Goal: Task Accomplishment & Management: Complete application form

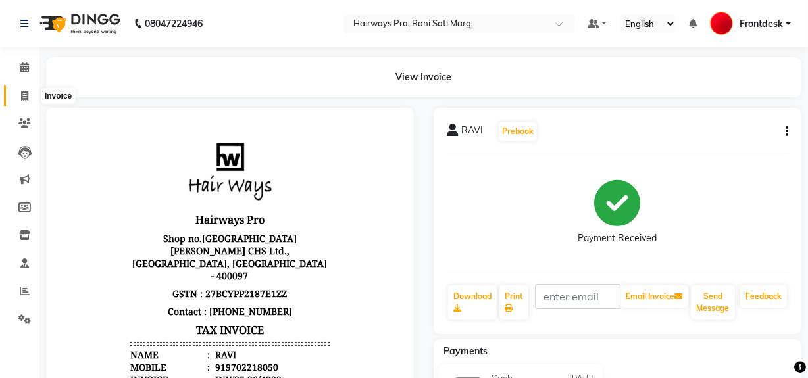
click at [21, 99] on icon at bounding box center [24, 96] width 7 height 10
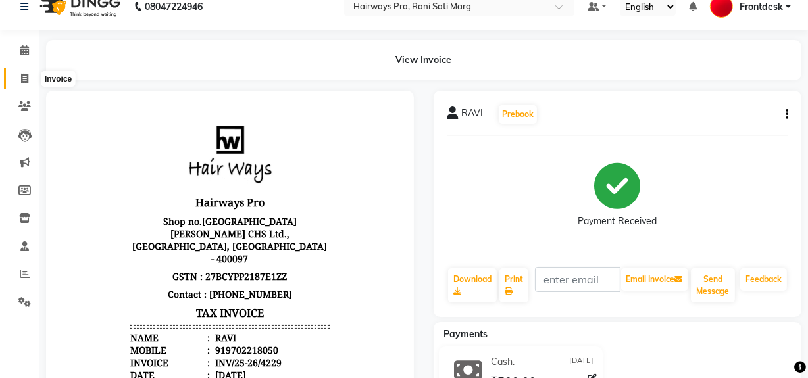
select select "service"
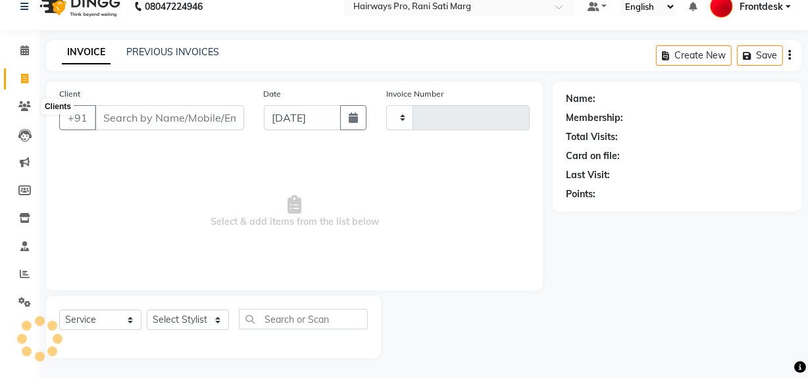
type input "2989"
select select "787"
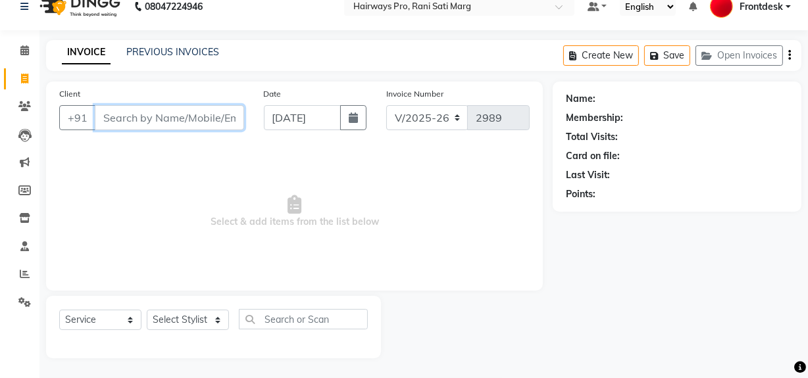
click at [145, 115] on input "Client" at bounding box center [169, 117] width 149 height 25
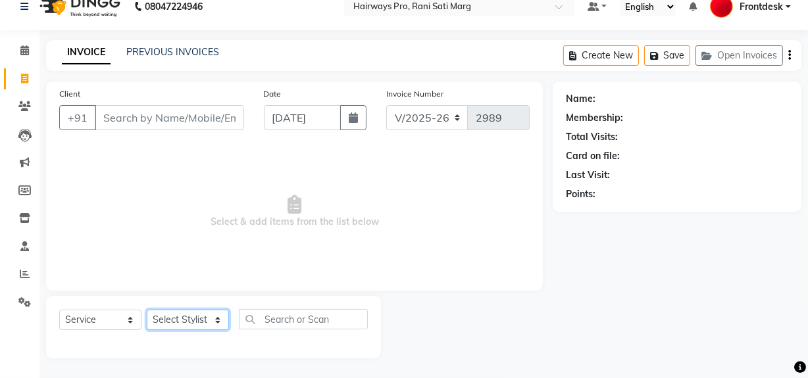
click at [168, 325] on select "Select Stylist ABID DANISH [PERSON_NAME] Frontdesk INTEZAR [PERSON_NAME] [PERSO…" at bounding box center [188, 320] width 82 height 20
select select "13190"
click at [147, 310] on select "Select Stylist ABID DANISH [PERSON_NAME] Frontdesk INTEZAR [PERSON_NAME] [PERSO…" at bounding box center [188, 320] width 82 height 20
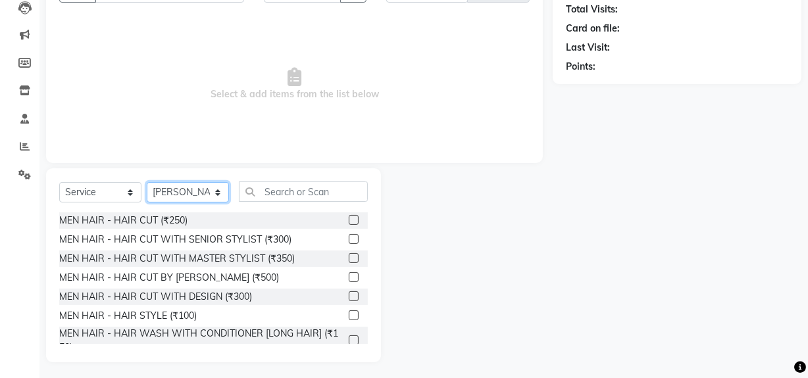
scroll to position [149, 0]
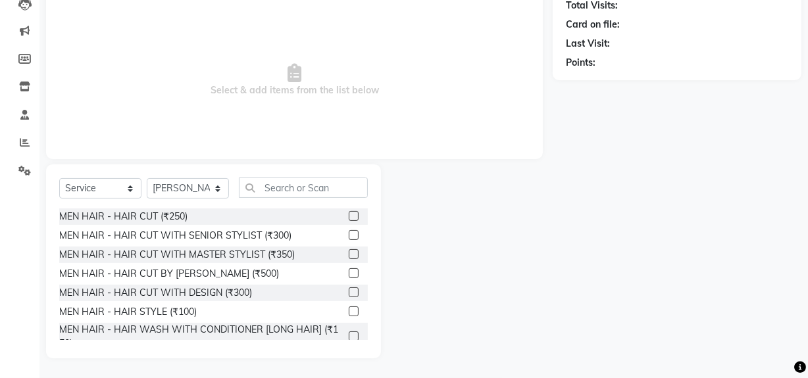
click at [349, 255] on label at bounding box center [354, 254] width 10 height 10
click at [349, 255] on input "checkbox" at bounding box center [353, 255] width 9 height 9
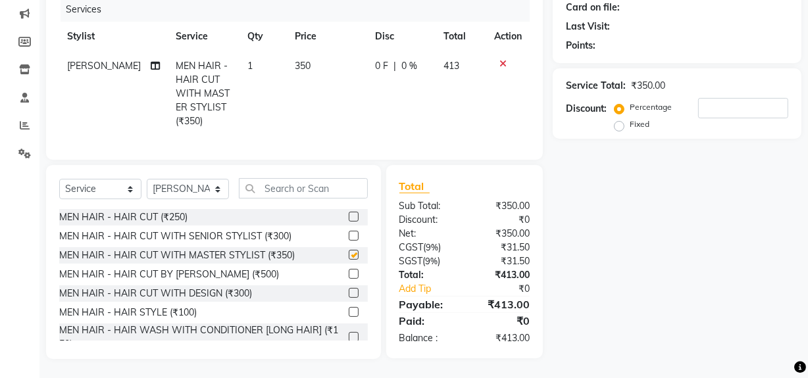
checkbox input "false"
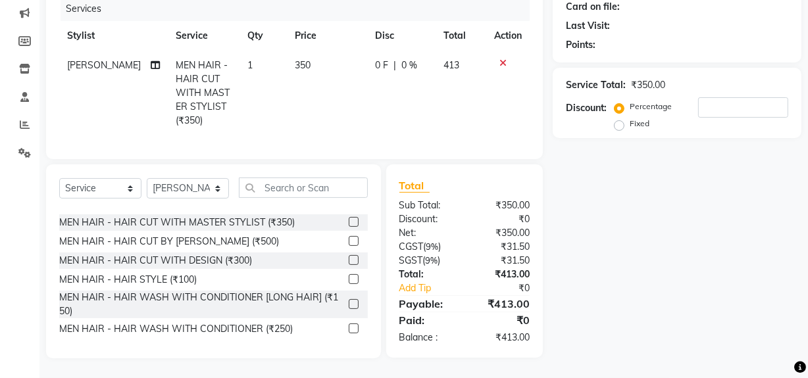
scroll to position [59, 0]
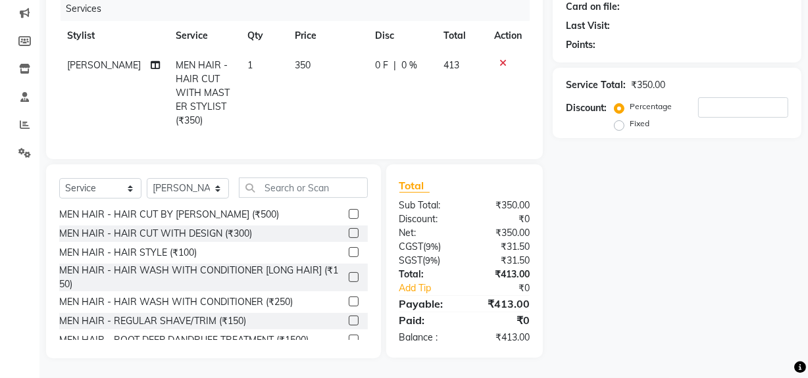
click at [349, 319] on label at bounding box center [354, 321] width 10 height 10
click at [349, 319] on input "checkbox" at bounding box center [353, 321] width 9 height 9
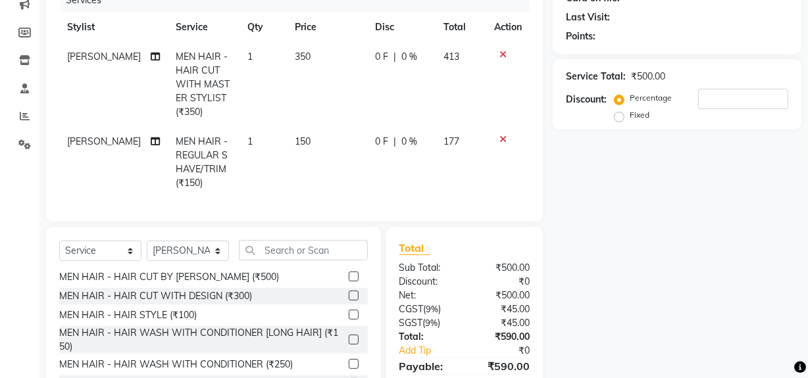
scroll to position [0, 0]
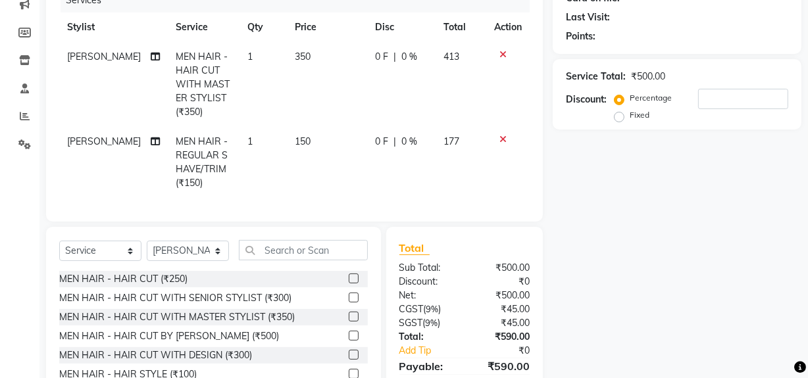
checkbox input "false"
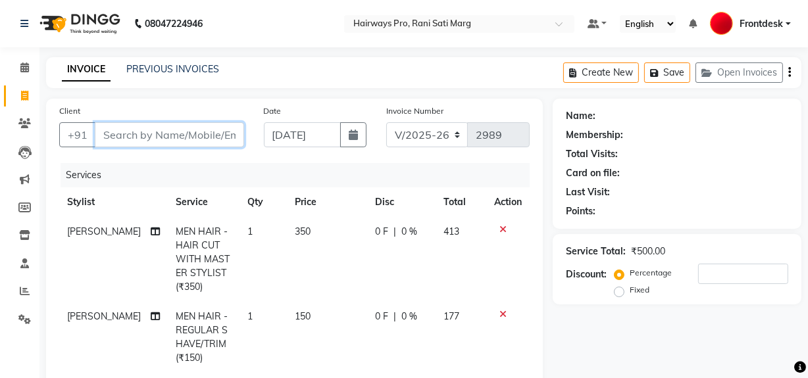
click at [241, 134] on input "Client" at bounding box center [169, 134] width 149 height 25
type input "9"
type input "0"
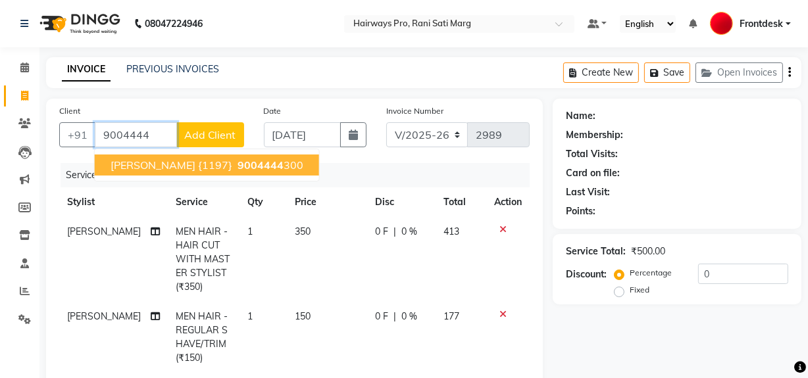
click at [238, 169] on span "9004444" at bounding box center [261, 165] width 46 height 13
type input "9004444300"
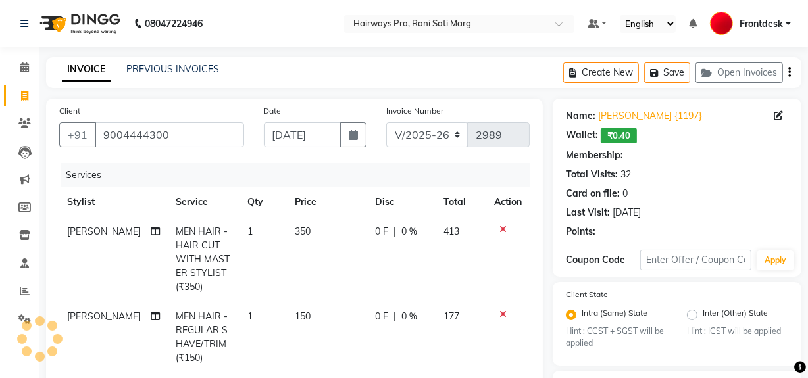
type input "20"
select select "1: Object"
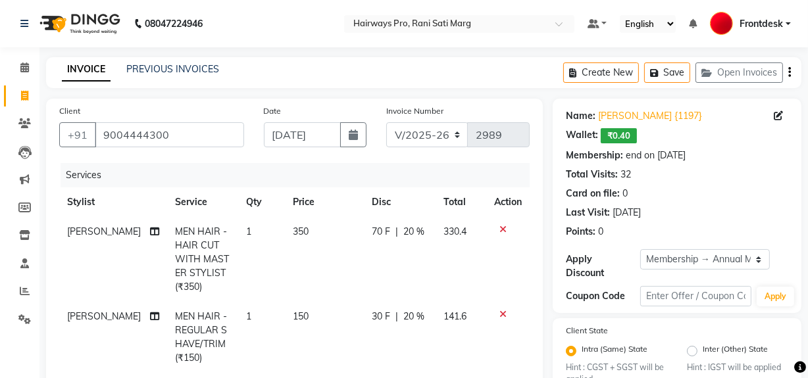
click at [788, 72] on icon "button" at bounding box center [789, 72] width 3 height 1
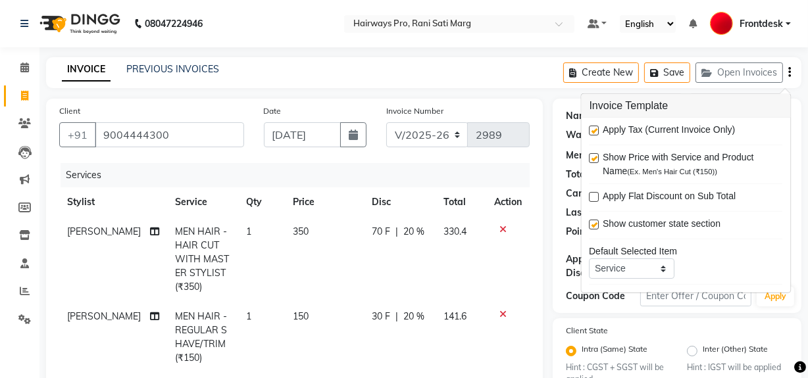
click at [597, 128] on label at bounding box center [595, 131] width 10 height 10
click at [597, 128] on input "checkbox" at bounding box center [594, 131] width 9 height 9
checkbox input "false"
click at [447, 134] on select "INV/25-26 V/2025-26" at bounding box center [427, 134] width 82 height 25
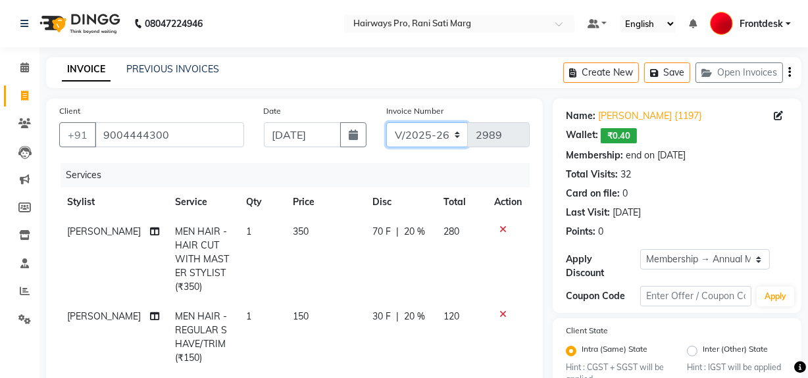
select select "6960"
click at [386, 122] on select "INV/25-26 V/2025-26" at bounding box center [427, 134] width 82 height 25
type input "4230"
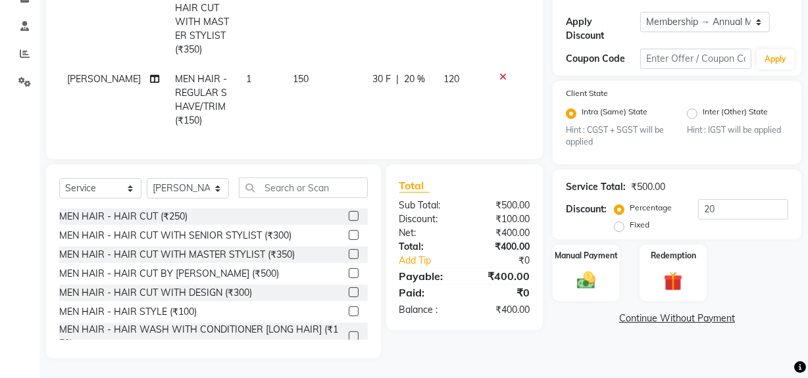
scroll to position [246, 0]
click at [571, 272] on div "Manual Payment" at bounding box center [586, 273] width 70 height 59
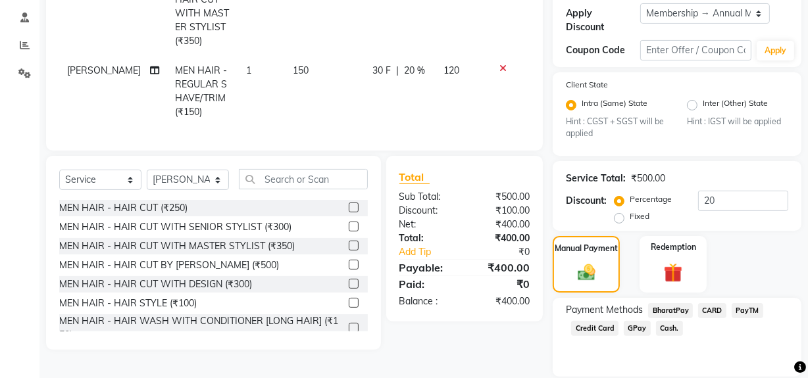
click at [667, 330] on span "Cash." at bounding box center [669, 328] width 27 height 15
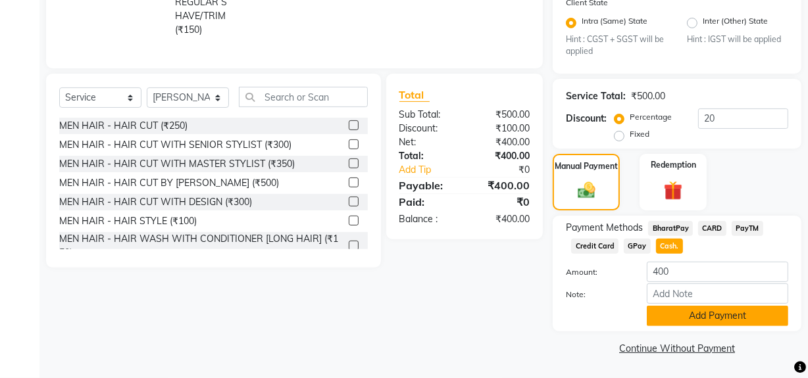
click at [669, 318] on button "Add Payment" at bounding box center [717, 316] width 141 height 20
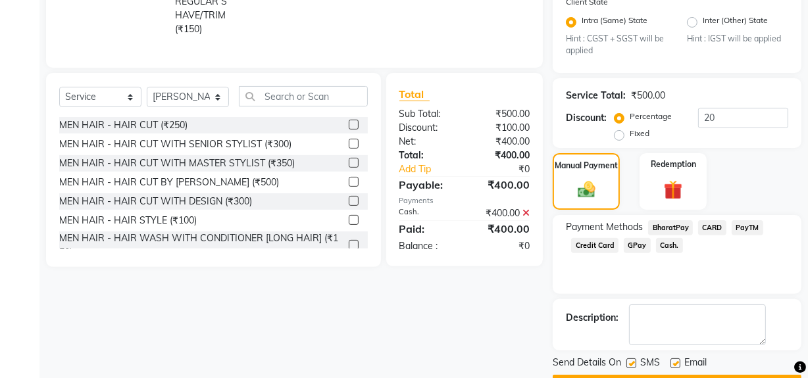
scroll to position [366, 0]
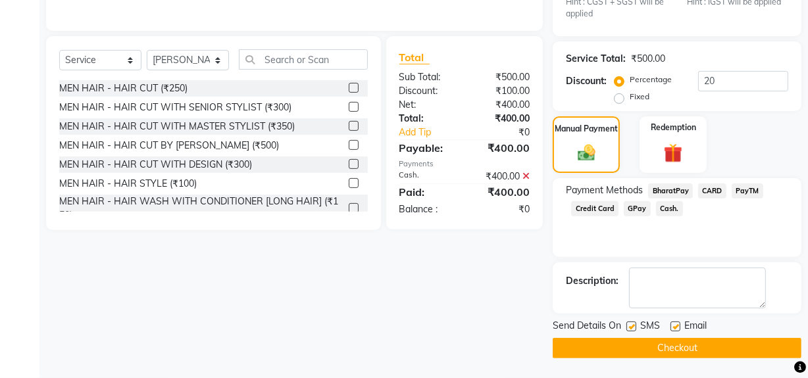
click at [630, 330] on label at bounding box center [631, 327] width 10 height 10
click at [630, 330] on input "checkbox" at bounding box center [630, 327] width 9 height 9
checkbox input "false"
click at [634, 349] on button "Checkout" at bounding box center [677, 348] width 249 height 20
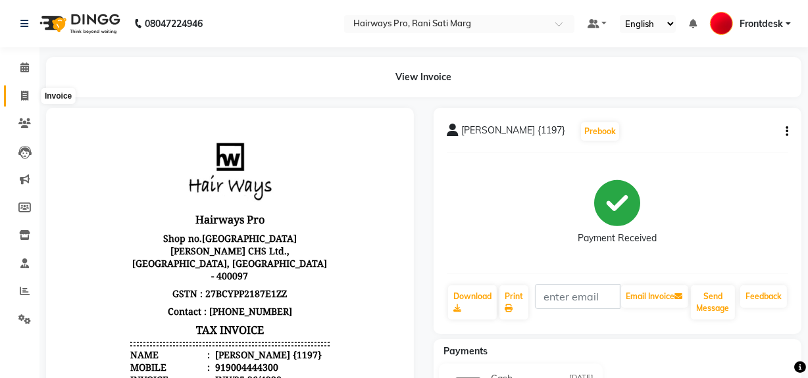
click at [25, 97] on icon at bounding box center [24, 96] width 7 height 10
select select "service"
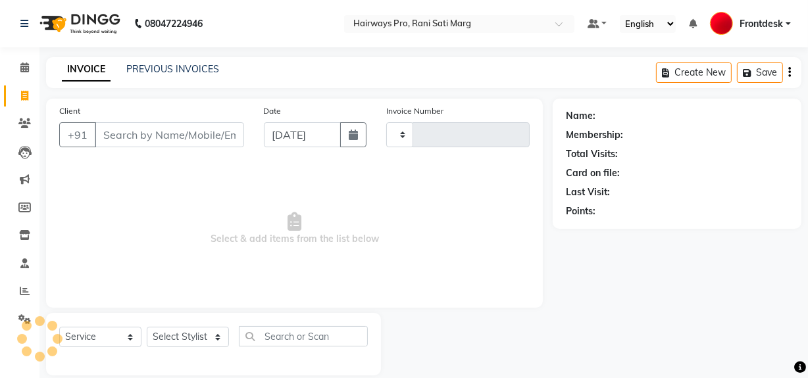
scroll to position [17, 0]
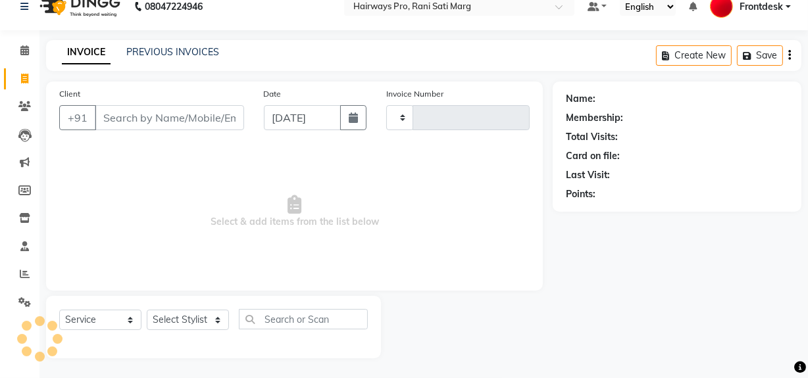
type input "2989"
select select "787"
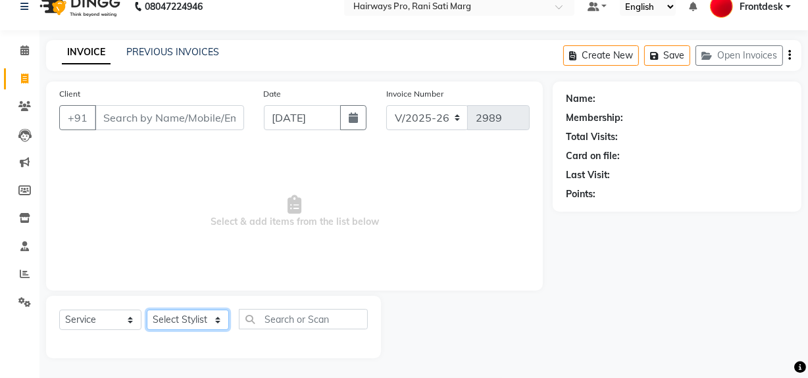
click at [222, 317] on select "Select Stylist ABID DANISH Faiz shaikh Frontdesk INTEZAR SALMANI JYOTI Kamal Sa…" at bounding box center [188, 320] width 82 height 20
select select "13192"
click at [147, 310] on select "Select Stylist ABID DANISH Faiz shaikh Frontdesk INTEZAR SALMANI JYOTI Kamal Sa…" at bounding box center [188, 320] width 82 height 20
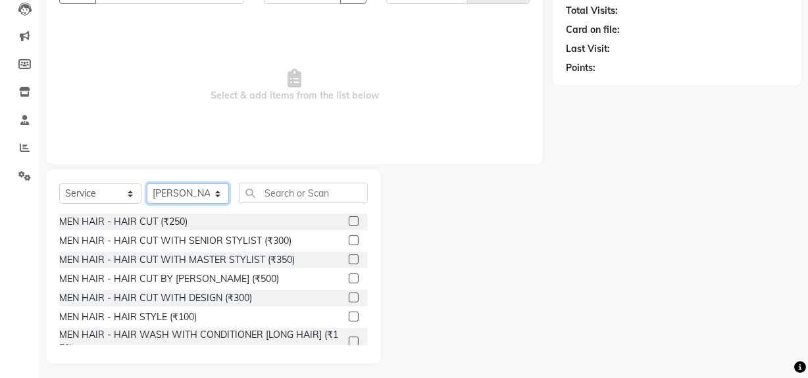
scroll to position [149, 0]
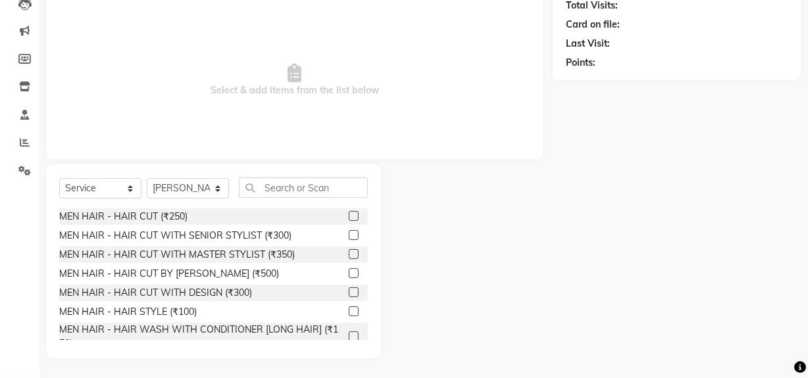
click at [349, 231] on label at bounding box center [354, 235] width 10 height 10
click at [349, 232] on input "checkbox" at bounding box center [353, 236] width 9 height 9
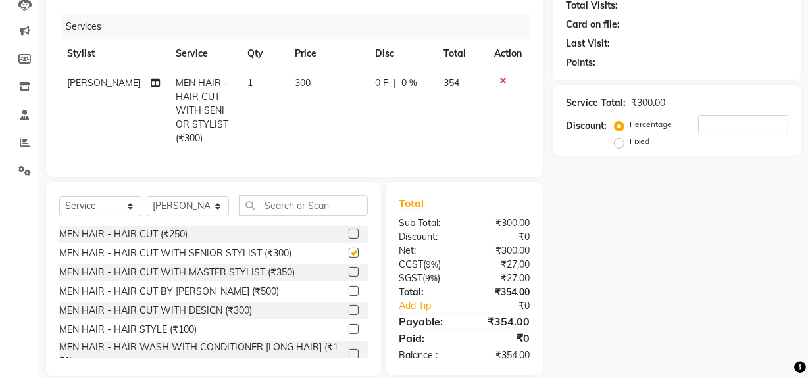
checkbox input "false"
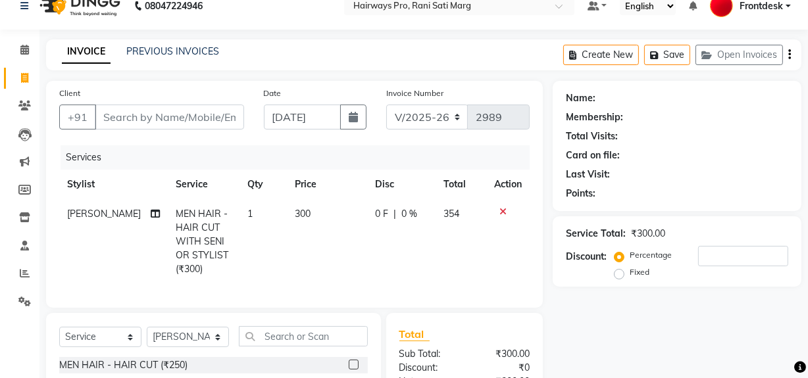
scroll to position [0, 0]
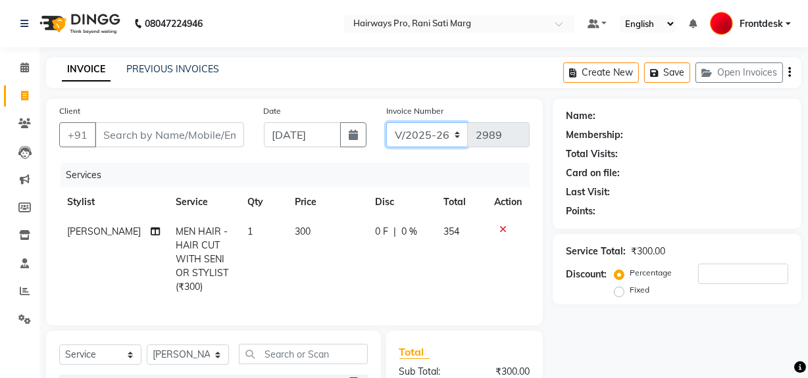
click at [449, 132] on select "INV/25-26 V/2025-26" at bounding box center [427, 134] width 82 height 25
select select "6960"
click at [386, 122] on select "INV/25-26 V/2025-26" at bounding box center [427, 134] width 82 height 25
type input "4231"
click at [789, 73] on icon "button" at bounding box center [789, 72] width 3 height 1
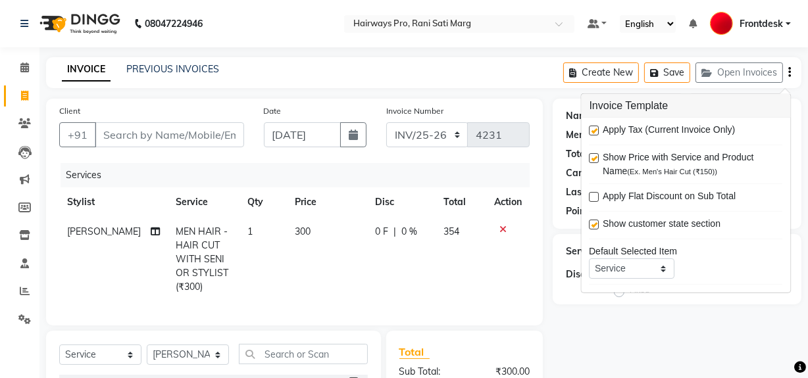
click at [597, 131] on label at bounding box center [595, 131] width 10 height 10
click at [597, 131] on input "checkbox" at bounding box center [594, 131] width 9 height 9
checkbox input "false"
click at [111, 132] on input "Client" at bounding box center [169, 134] width 149 height 25
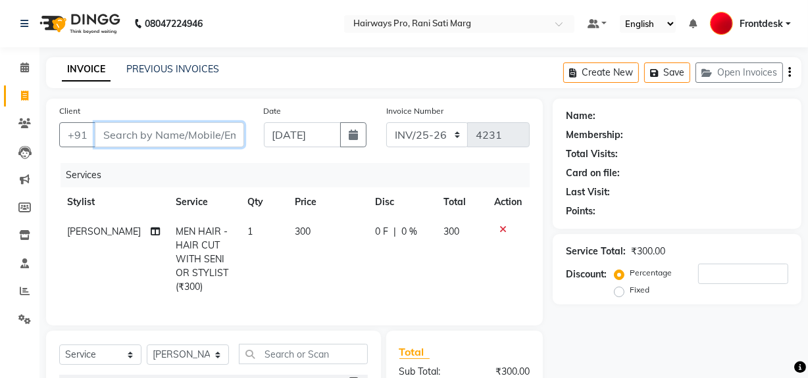
type input "9"
type input "0"
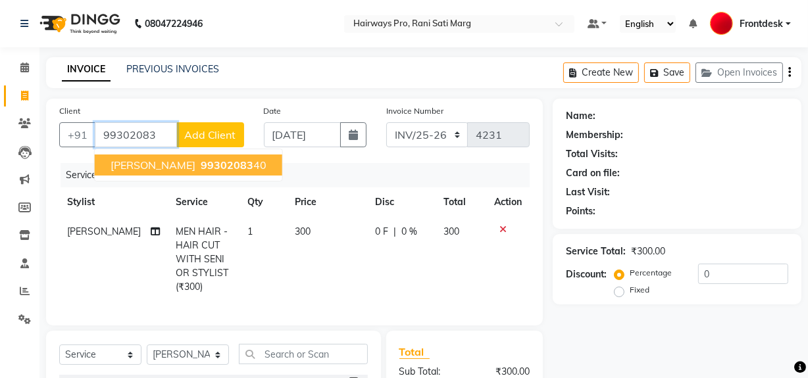
click at [124, 161] on span "keyur zaveri" at bounding box center [153, 165] width 85 height 13
type input "9930208340"
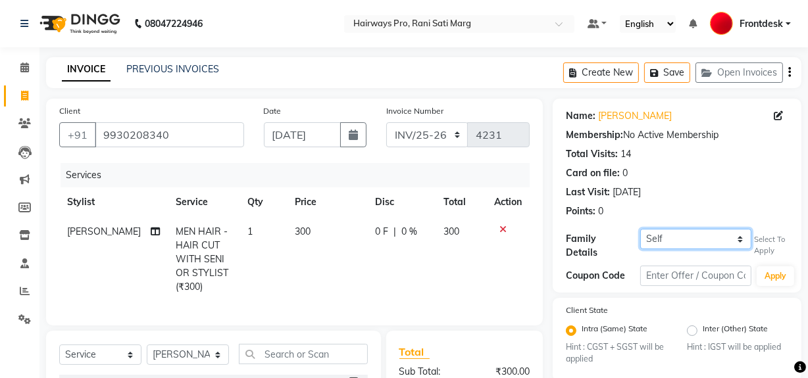
click at [728, 236] on select "Self Mokshit Mehta {1416}" at bounding box center [695, 239] width 111 height 20
select select "1242266"
click at [640, 229] on select "Self Mokshit Mehta {1416}" at bounding box center [695, 239] width 111 height 20
select select "1: Object"
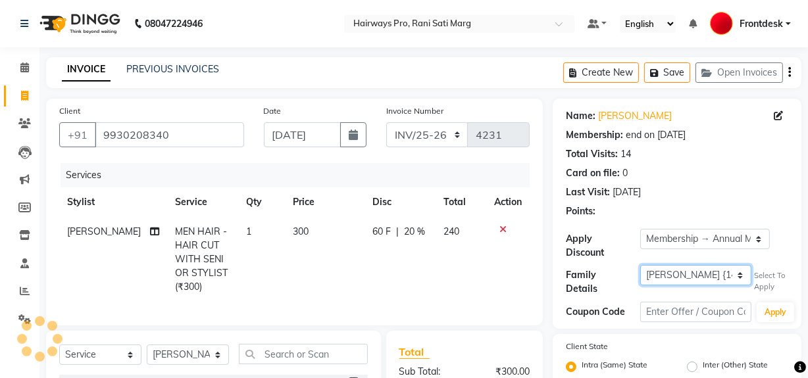
type input "20"
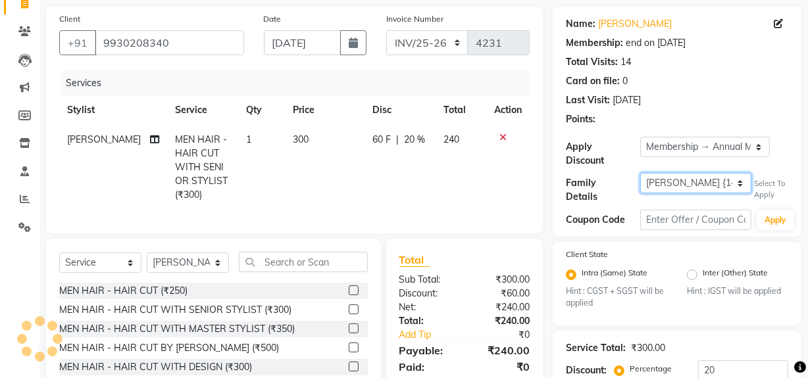
scroll to position [220, 0]
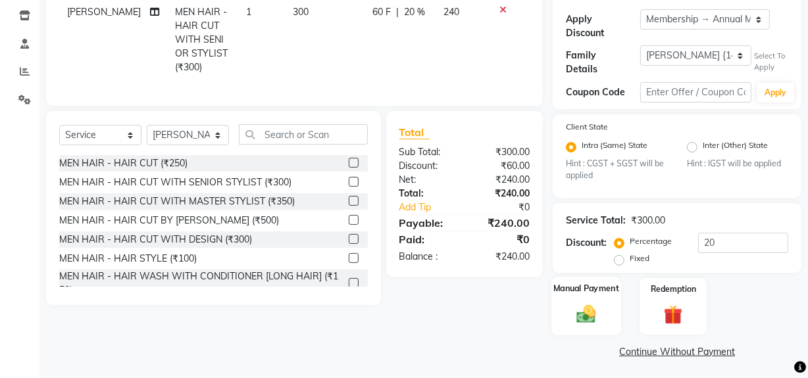
click at [587, 309] on img at bounding box center [587, 314] width 32 height 22
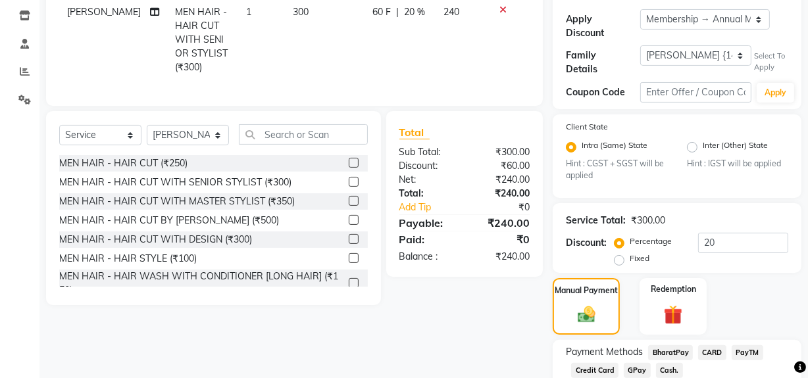
click at [663, 367] on span "Cash." at bounding box center [669, 370] width 27 height 15
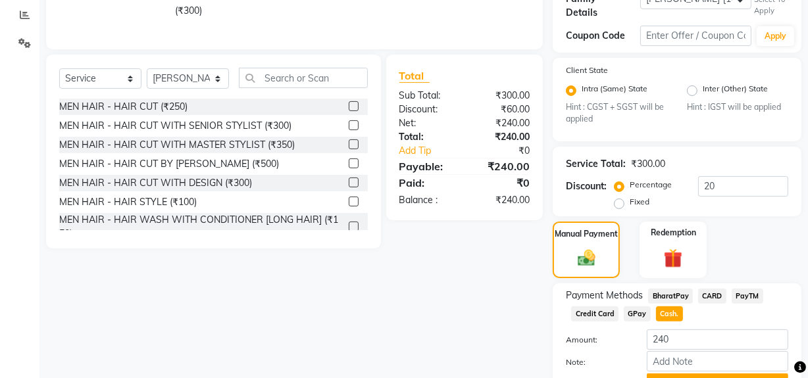
scroll to position [340, 0]
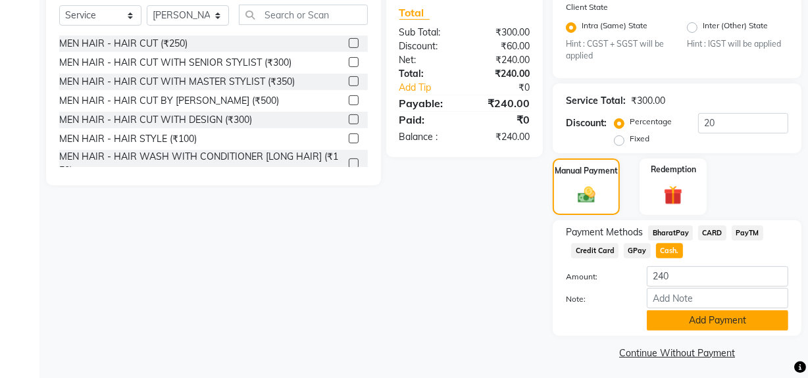
click at [688, 316] on button "Add Payment" at bounding box center [717, 321] width 141 height 20
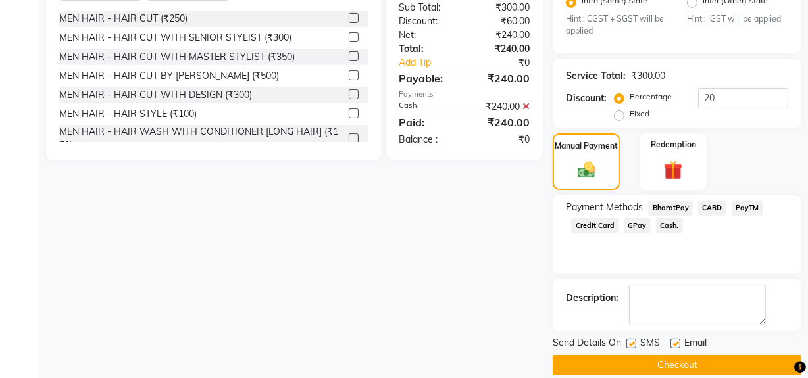
scroll to position [378, 0]
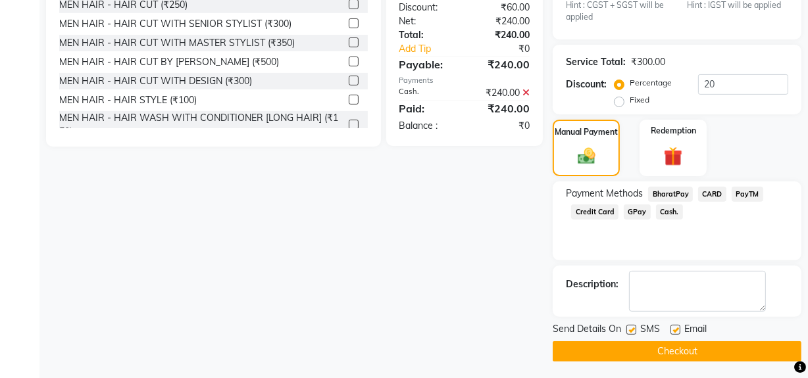
click at [634, 325] on label at bounding box center [631, 330] width 10 height 10
click at [634, 326] on input "checkbox" at bounding box center [630, 330] width 9 height 9
checkbox input "false"
click at [634, 344] on button "Checkout" at bounding box center [677, 352] width 249 height 20
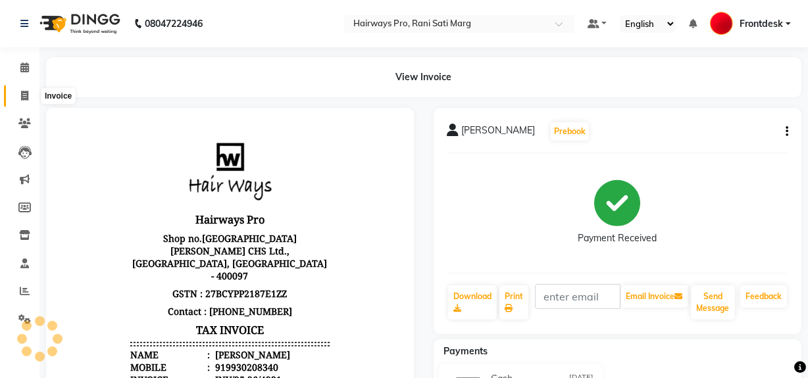
click at [21, 96] on icon at bounding box center [24, 96] width 7 height 10
select select "787"
select select "service"
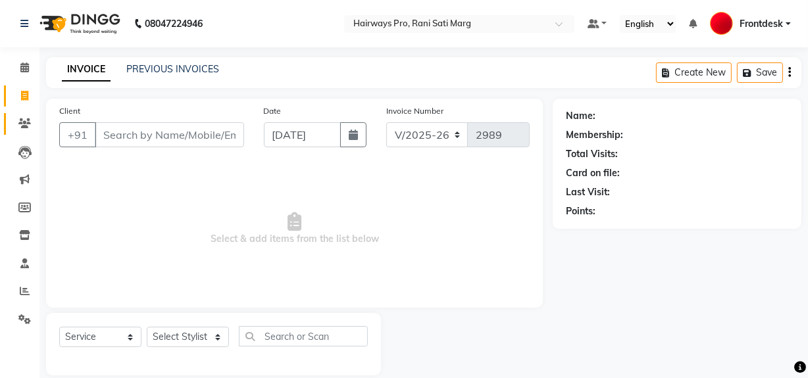
scroll to position [17, 0]
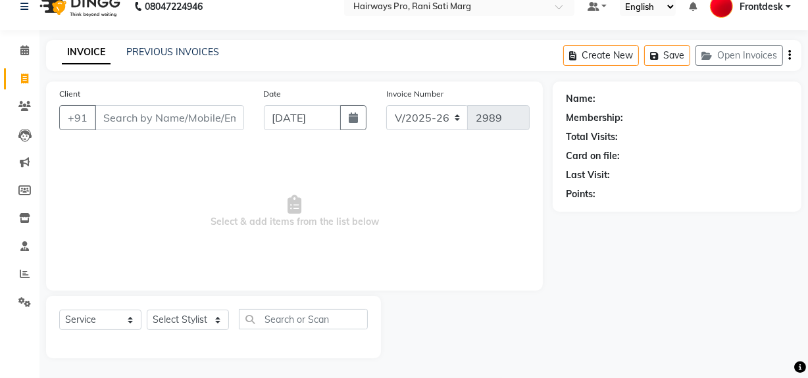
click at [118, 126] on input "Client" at bounding box center [169, 117] width 149 height 25
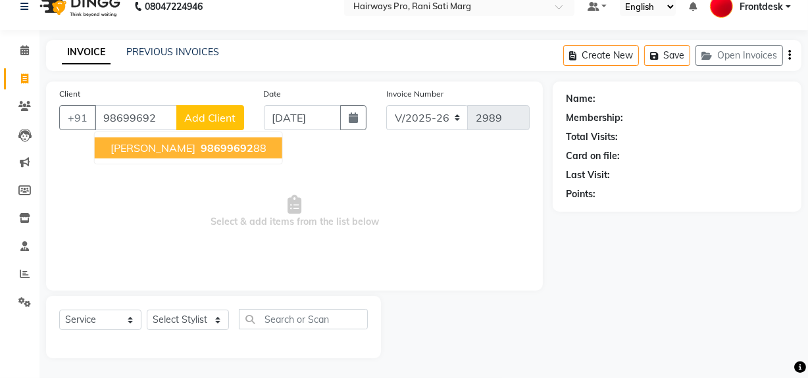
click at [138, 147] on span "HITESH kavedia" at bounding box center [153, 147] width 85 height 13
type input "9869969288"
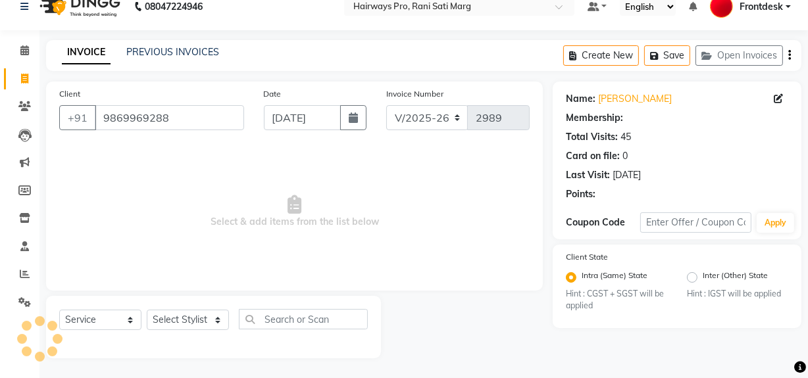
select select "1: Object"
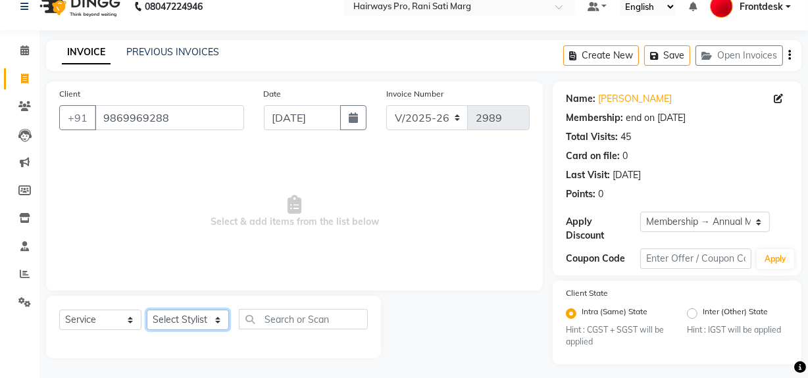
click at [187, 322] on select "Select Stylist ABID DANISH Faiz shaikh Frontdesk INTEZAR SALMANI JYOTI Kamal Sa…" at bounding box center [188, 320] width 82 height 20
select select "17690"
click at [147, 310] on select "Select Stylist ABID DANISH Faiz shaikh Frontdesk INTEZAR SALMANI JYOTI Kamal Sa…" at bounding box center [188, 320] width 82 height 20
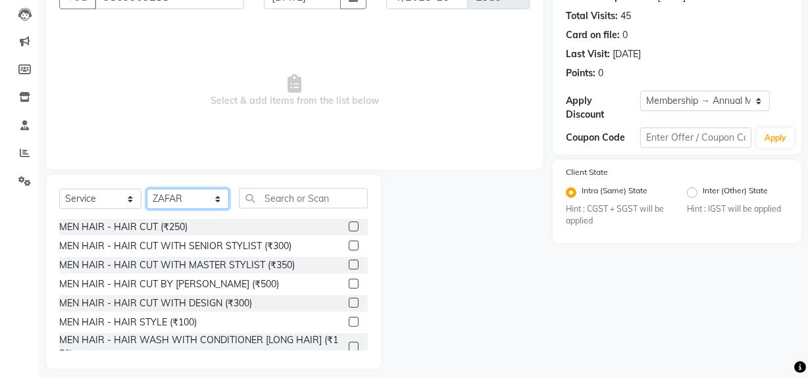
scroll to position [149, 0]
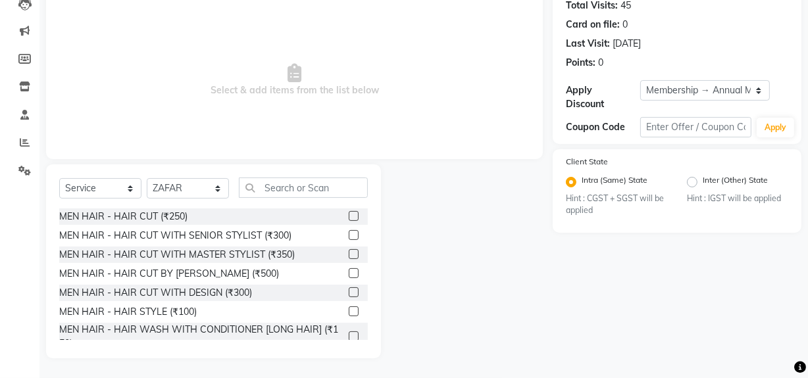
click at [349, 253] on label at bounding box center [354, 254] width 10 height 10
click at [349, 253] on input "checkbox" at bounding box center [353, 255] width 9 height 9
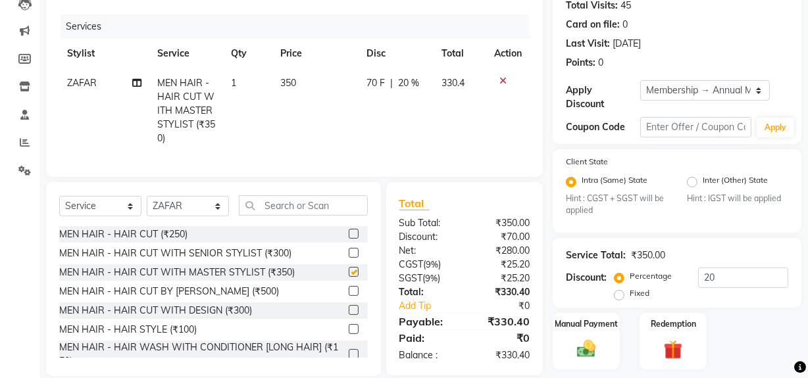
scroll to position [187, 0]
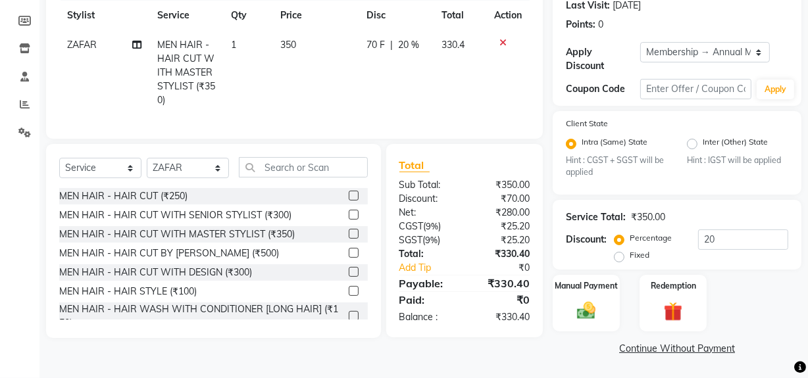
checkbox input "false"
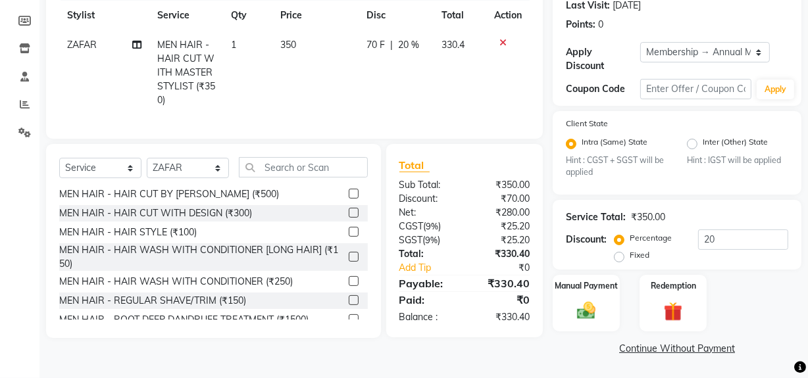
click at [349, 305] on label at bounding box center [354, 300] width 10 height 10
click at [349, 305] on input "checkbox" at bounding box center [353, 301] width 9 height 9
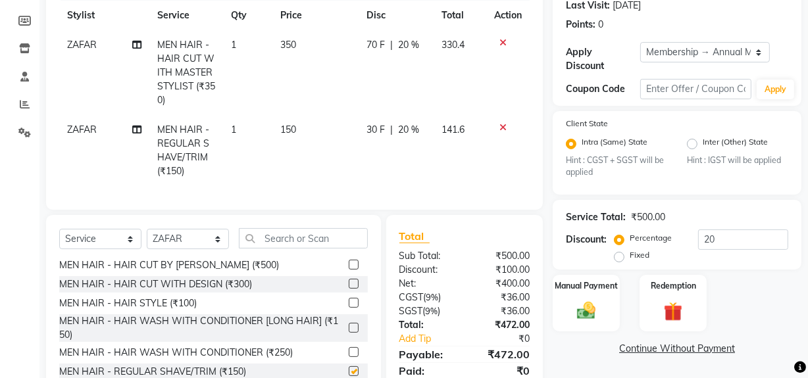
checkbox input "false"
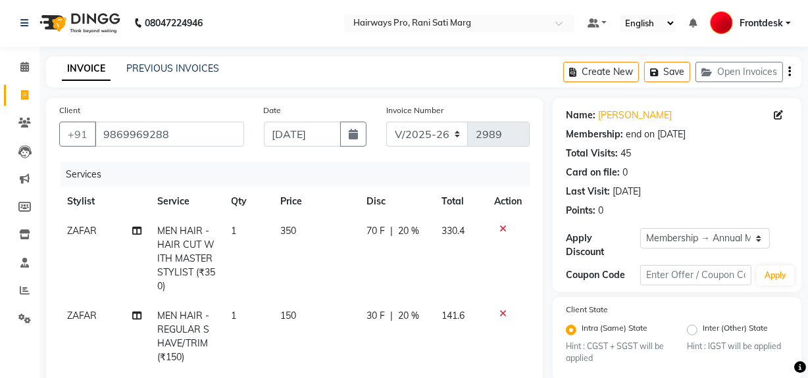
scroll to position [0, 0]
click at [445, 133] on select "INV/25-26 V/2025-26" at bounding box center [427, 134] width 82 height 25
select select "6960"
click at [386, 122] on select "INV/25-26 V/2025-26" at bounding box center [427, 134] width 82 height 25
type input "4232"
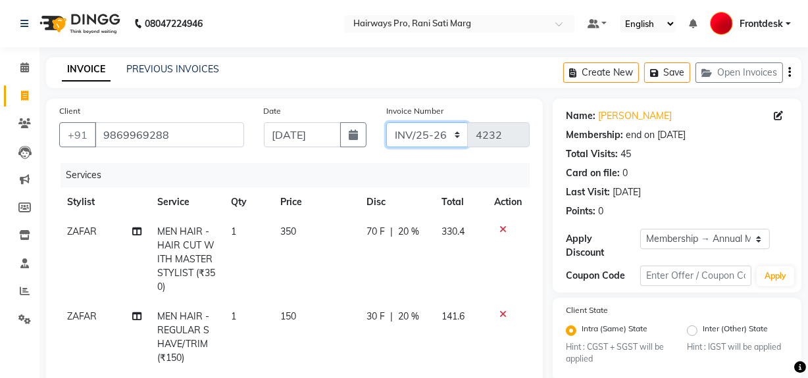
click at [433, 135] on select "INV/25-26 V/2025-26" at bounding box center [427, 134] width 82 height 25
select select "787"
click at [386, 122] on select "INV/25-26 V/2025-26" at bounding box center [427, 134] width 82 height 25
type input "2989"
click at [421, 138] on select "INV/25-26 V/2025-26" at bounding box center [427, 134] width 82 height 25
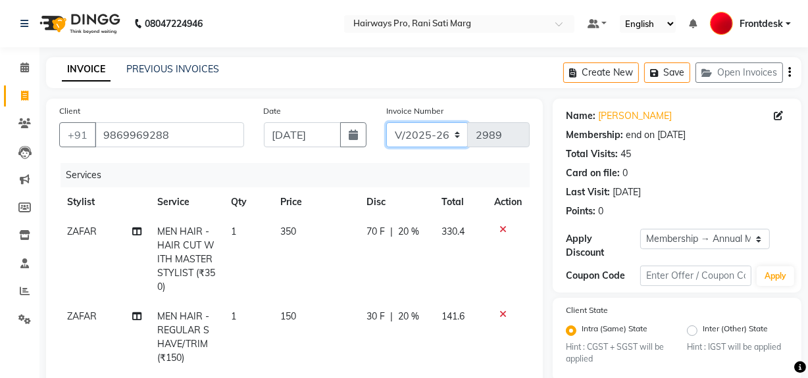
select select "6960"
click at [386, 122] on select "INV/25-26 V/2025-26" at bounding box center [427, 134] width 82 height 25
type input "4232"
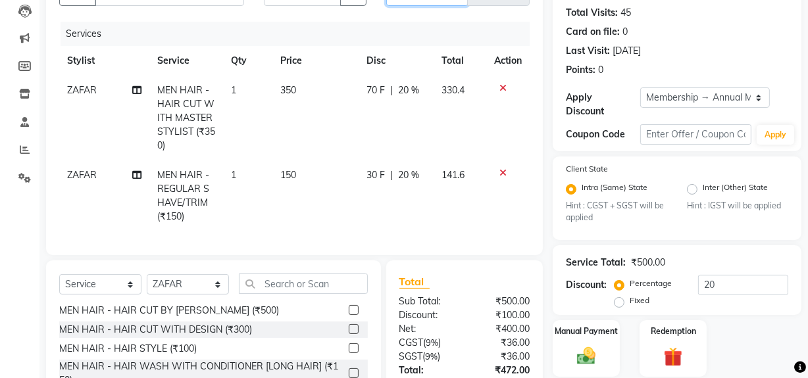
scroll to position [7, 0]
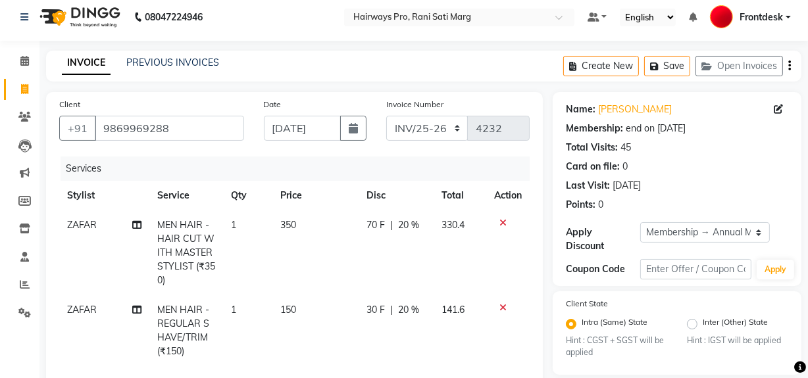
click at [791, 64] on div "Create New Save Open Invoices" at bounding box center [682, 66] width 238 height 31
click at [789, 66] on icon "button" at bounding box center [789, 66] width 3 height 1
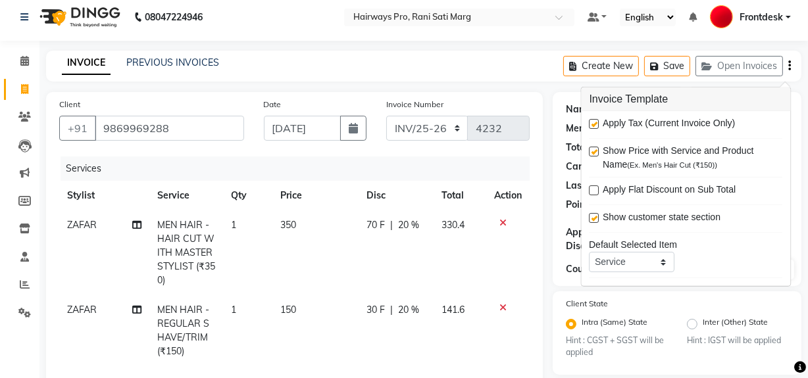
click at [595, 122] on label at bounding box center [595, 124] width 10 height 10
click at [595, 122] on input "checkbox" at bounding box center [594, 124] width 9 height 9
checkbox input "false"
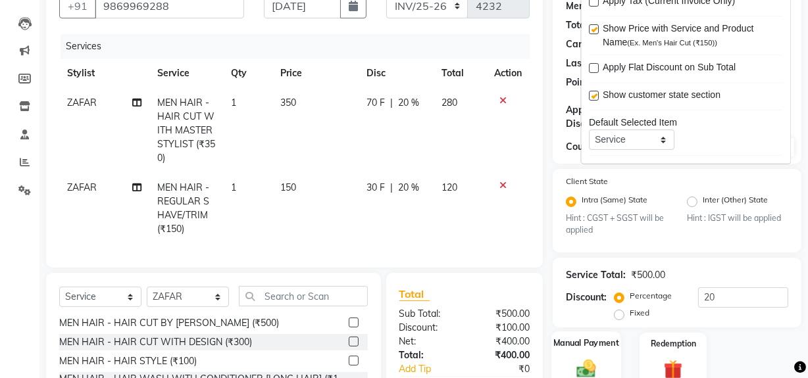
scroll to position [246, 0]
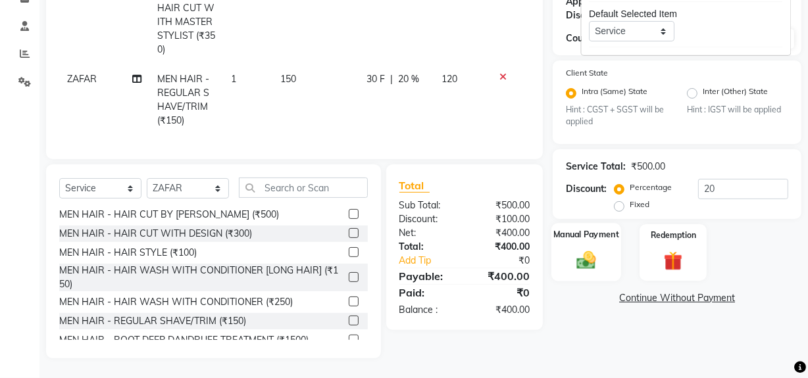
click at [598, 261] on img at bounding box center [587, 260] width 32 height 22
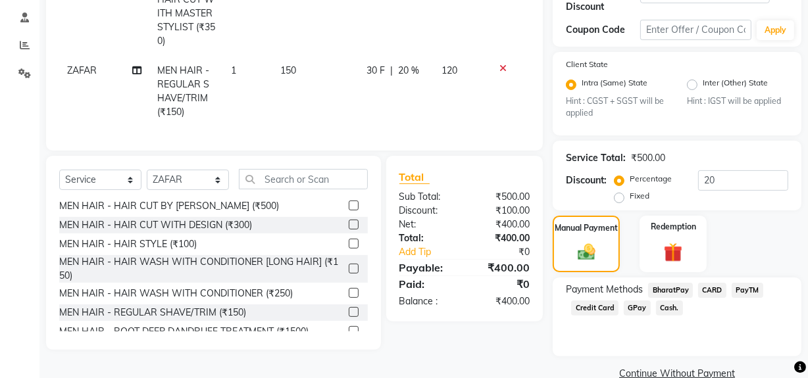
click at [664, 309] on span "Cash." at bounding box center [669, 308] width 27 height 15
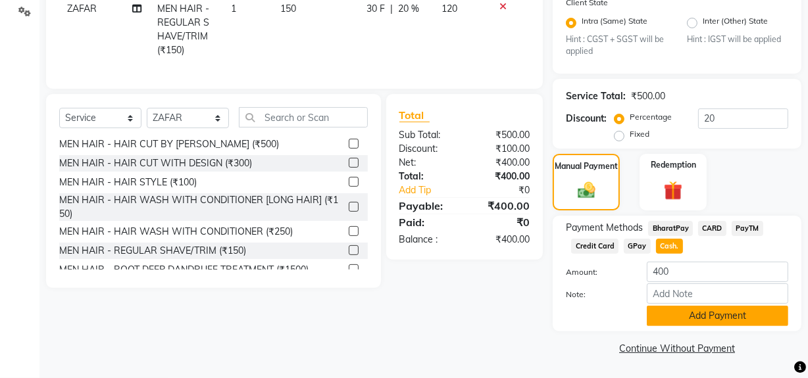
click at [680, 317] on button "Add Payment" at bounding box center [717, 316] width 141 height 20
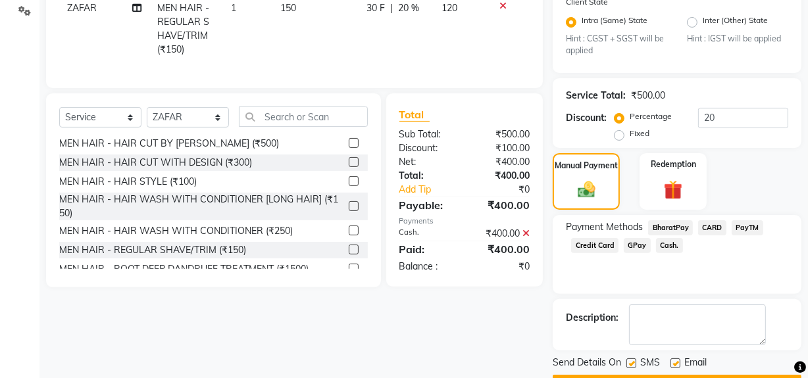
scroll to position [345, 0]
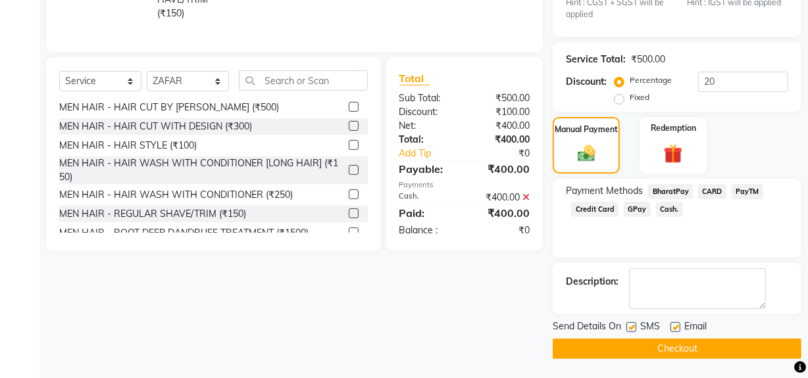
click at [630, 327] on label at bounding box center [631, 327] width 10 height 10
click at [630, 327] on input "checkbox" at bounding box center [630, 328] width 9 height 9
checkbox input "false"
click at [633, 344] on button "Checkout" at bounding box center [677, 349] width 249 height 20
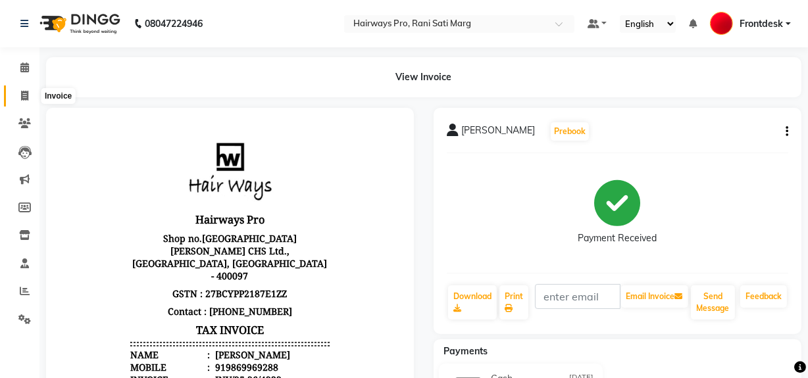
click at [23, 94] on icon at bounding box center [24, 96] width 7 height 10
select select "787"
select select "service"
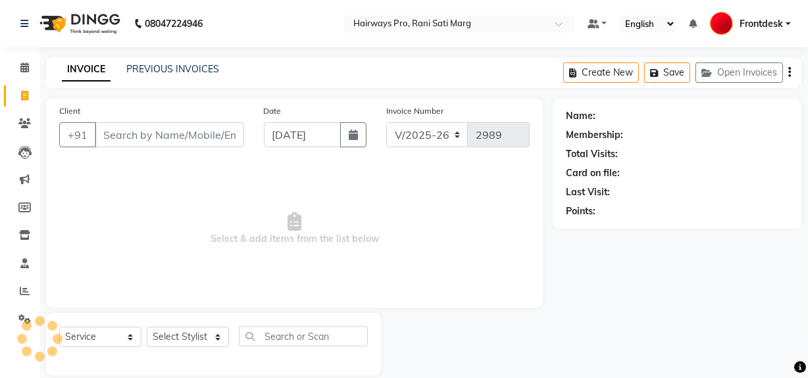
scroll to position [17, 0]
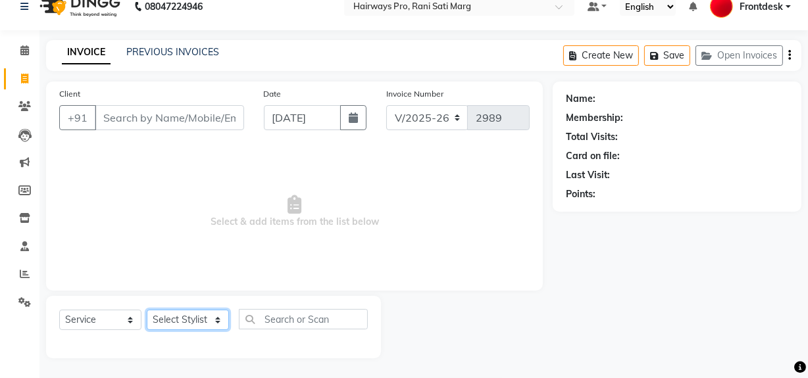
click at [210, 326] on select "Select Stylist ABID DANISH Faiz shaikh Frontdesk INTEZAR SALMANI JYOTI Kamal Sa…" at bounding box center [188, 320] width 82 height 20
select select "13188"
click at [147, 310] on select "Select Stylist ABID DANISH Faiz shaikh Frontdesk INTEZAR SALMANI JYOTI Kamal Sa…" at bounding box center [188, 320] width 82 height 20
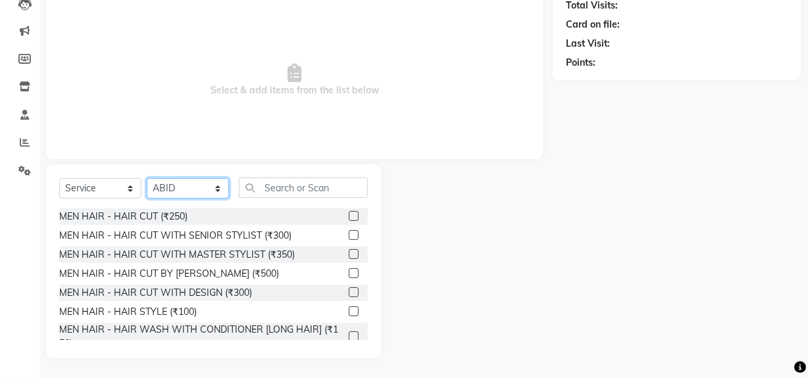
scroll to position [0, 0]
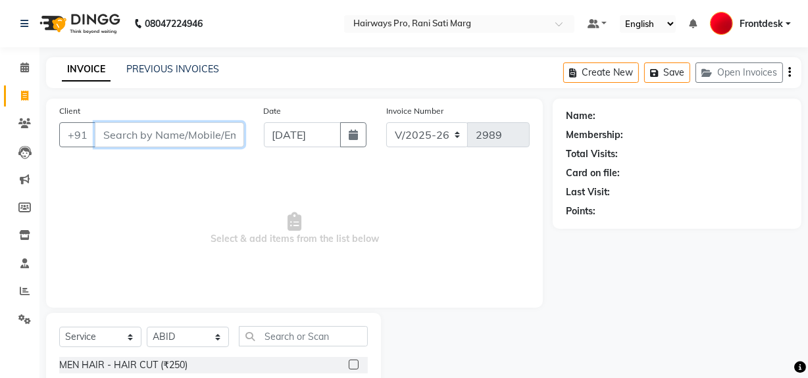
click at [222, 142] on input "Client" at bounding box center [169, 134] width 149 height 25
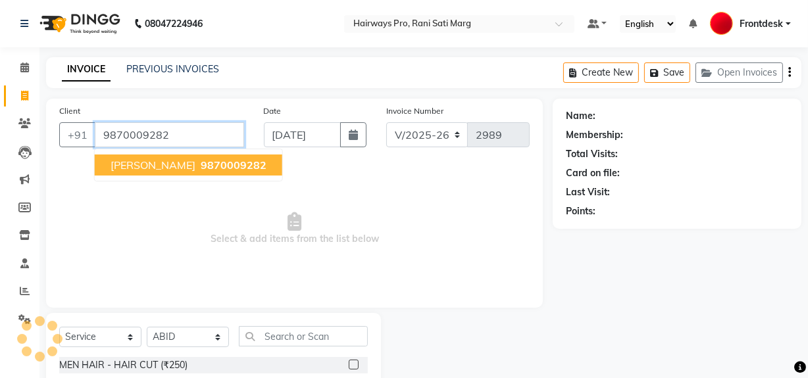
type input "9870009282"
select select "1: Object"
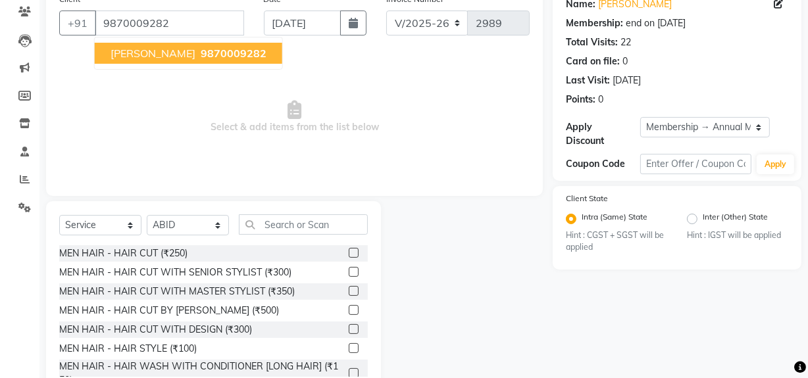
scroll to position [119, 0]
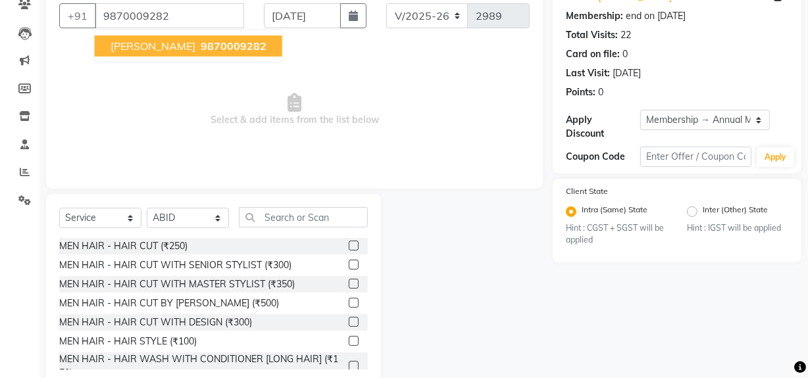
click at [349, 263] on label at bounding box center [354, 265] width 10 height 10
click at [349, 263] on input "checkbox" at bounding box center [353, 265] width 9 height 9
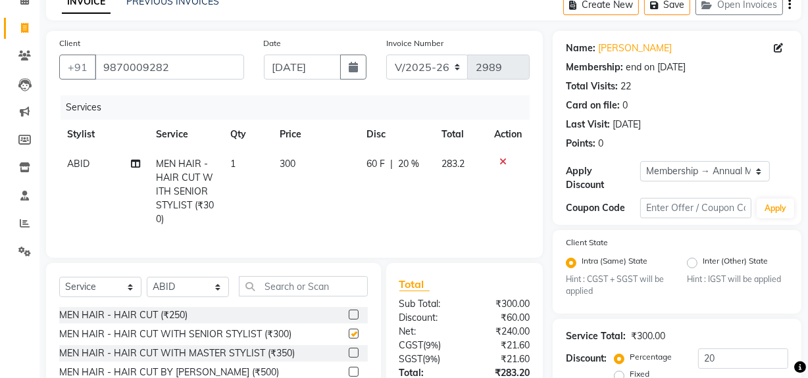
scroll to position [0, 0]
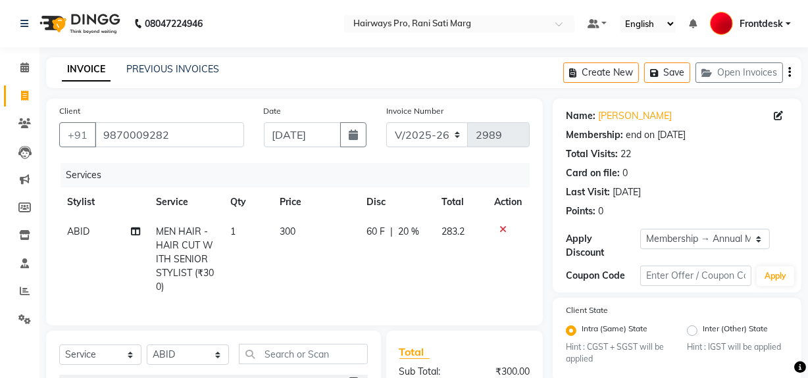
checkbox input "false"
click at [461, 140] on select "INV/25-26 V/2025-26" at bounding box center [427, 134] width 82 height 25
select select "6960"
click at [386, 122] on select "INV/25-26 V/2025-26" at bounding box center [427, 134] width 82 height 25
type input "4233"
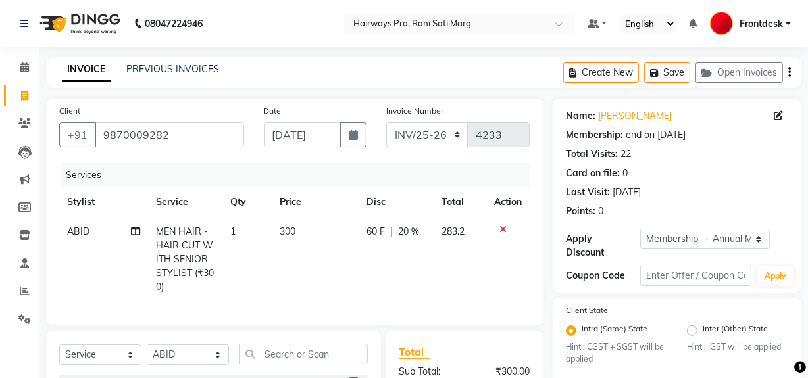
click at [789, 72] on icon "button" at bounding box center [789, 72] width 3 height 1
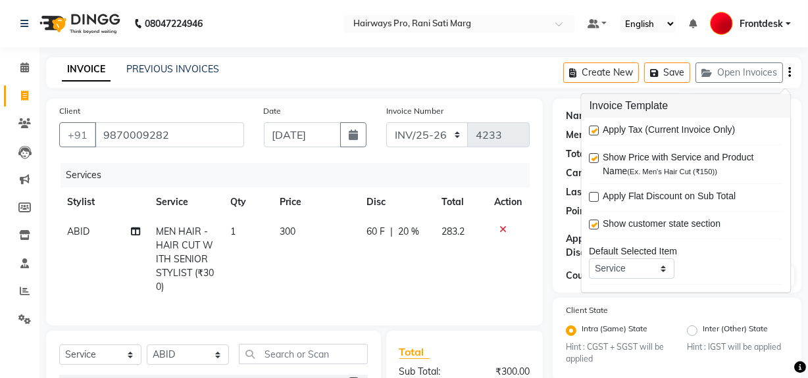
click at [597, 130] on label at bounding box center [595, 131] width 10 height 10
click at [597, 130] on input "checkbox" at bounding box center [594, 131] width 9 height 9
checkbox input "false"
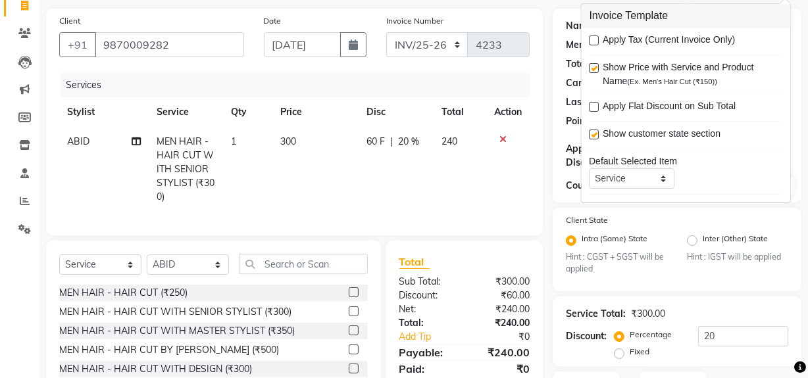
scroll to position [187, 0]
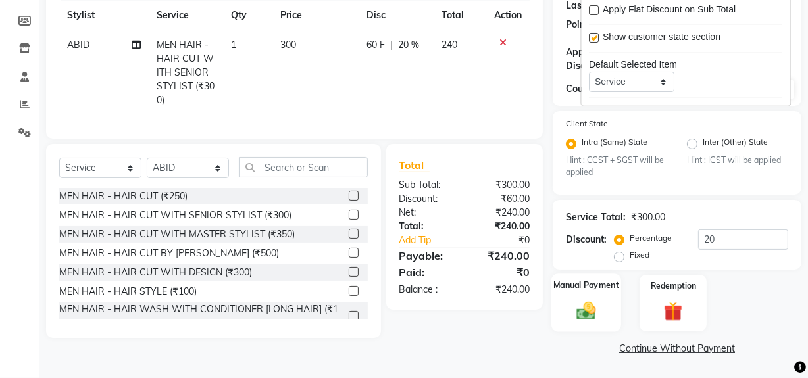
click at [602, 309] on img at bounding box center [587, 311] width 32 height 22
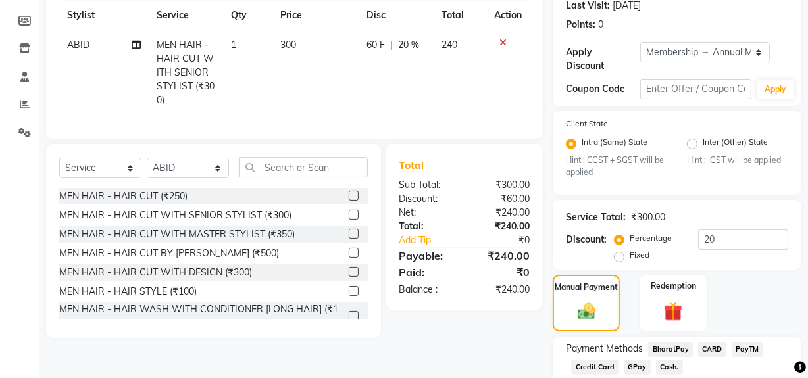
click at [661, 368] on span "Cash." at bounding box center [669, 367] width 27 height 15
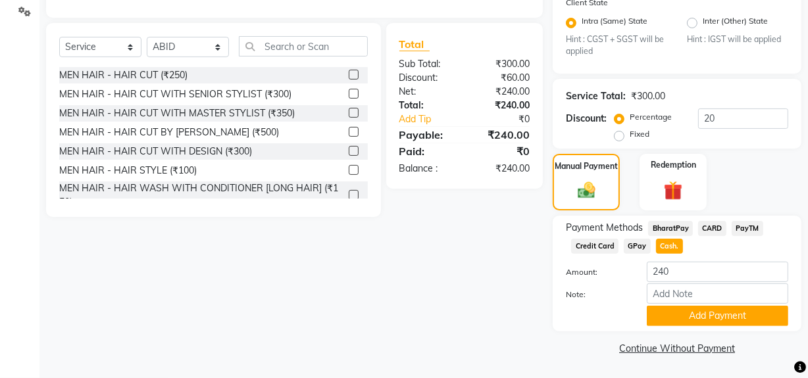
scroll to position [309, 0]
click at [688, 301] on input "Note:" at bounding box center [717, 294] width 141 height 20
click at [688, 312] on button "Add Payment" at bounding box center [717, 316] width 141 height 20
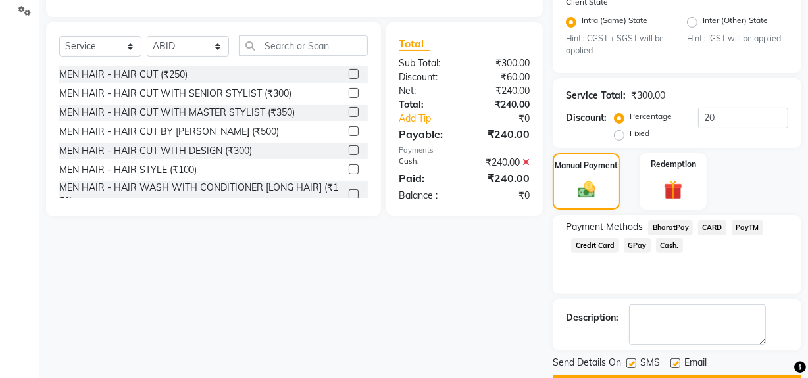
click at [631, 368] on label at bounding box center [631, 364] width 10 height 10
click at [631, 368] on input "checkbox" at bounding box center [630, 364] width 9 height 9
checkbox input "false"
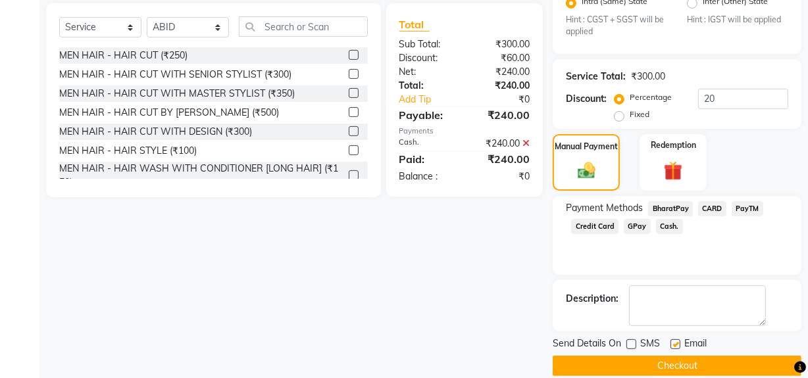
scroll to position [345, 0]
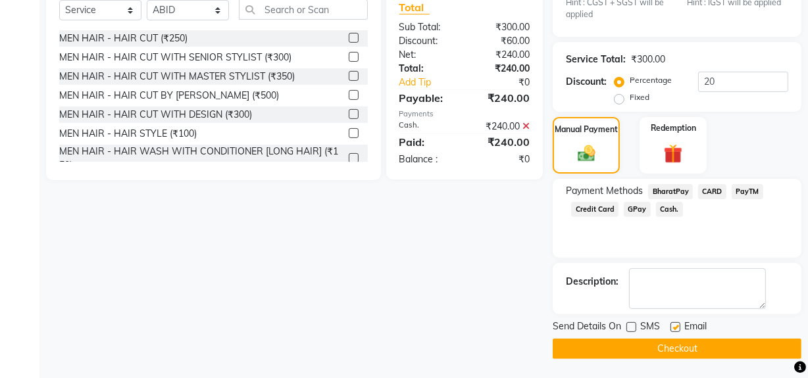
click at [632, 355] on button "Checkout" at bounding box center [677, 349] width 249 height 20
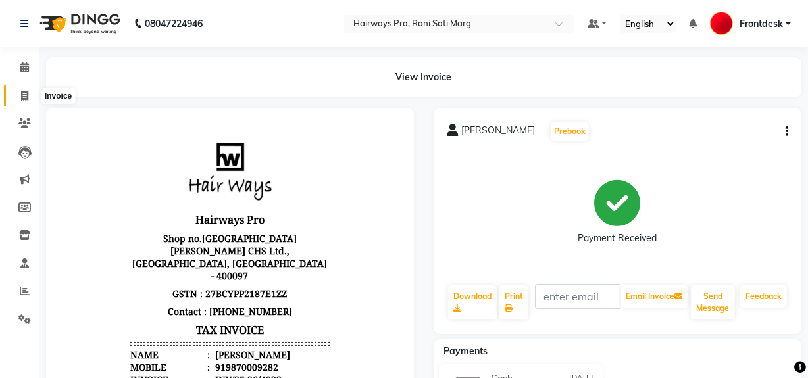
click at [25, 95] on icon at bounding box center [24, 96] width 7 height 10
select select "787"
select select "service"
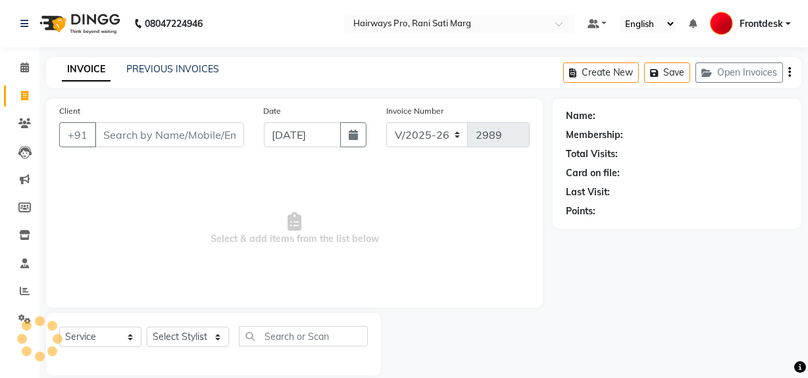
scroll to position [17, 0]
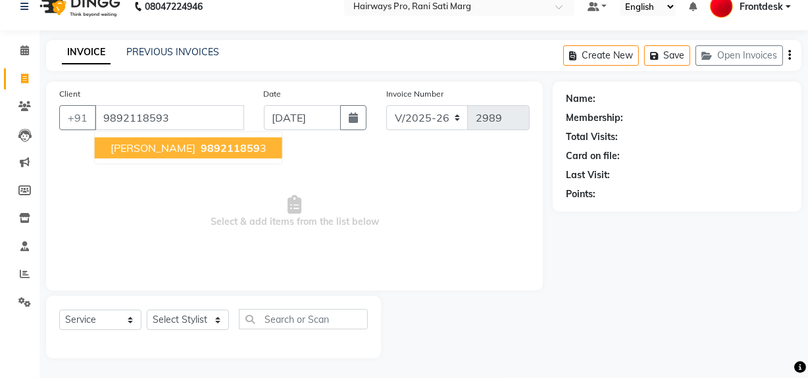
type input "9892118593"
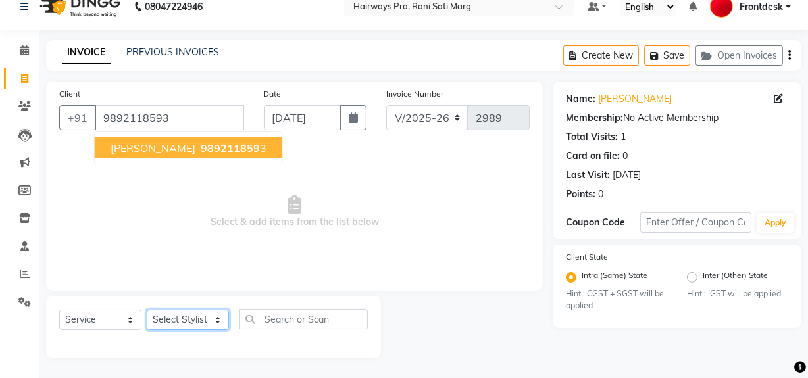
click at [184, 322] on select "Select Stylist ABID DANISH Faiz shaikh Frontdesk INTEZAR SALMANI JYOTI Kamal Sa…" at bounding box center [188, 320] width 82 height 20
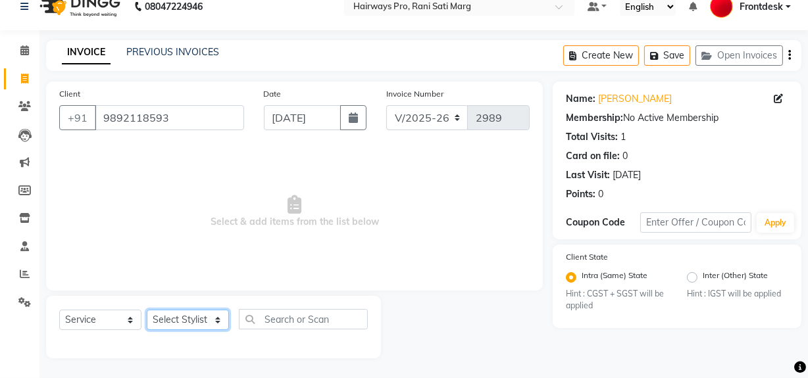
select select "86084"
click at [147, 310] on select "Select Stylist ABID DANISH Faiz shaikh Frontdesk INTEZAR SALMANI JYOTI Kamal Sa…" at bounding box center [188, 320] width 82 height 20
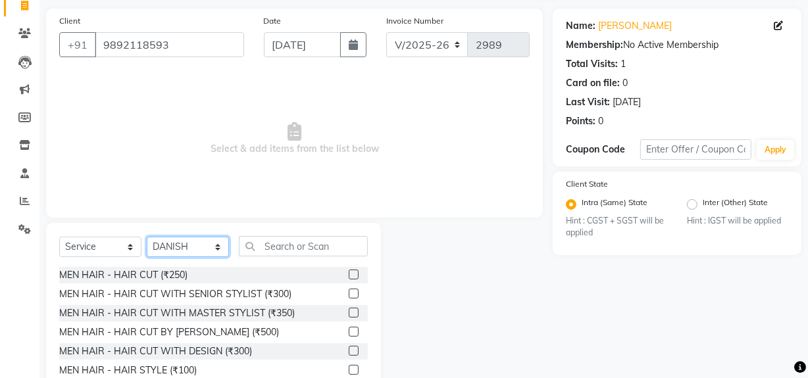
scroll to position [149, 0]
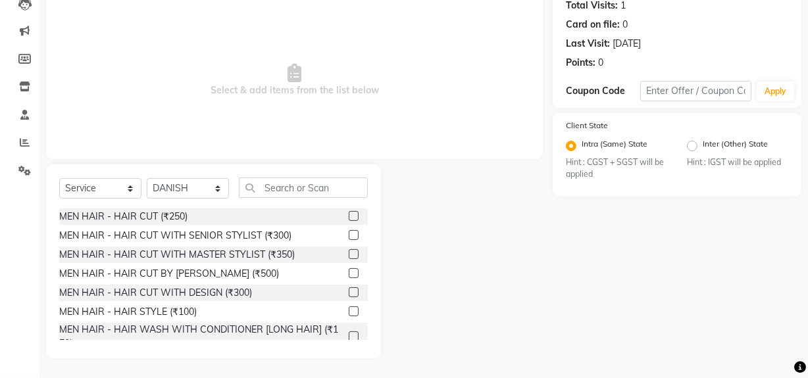
click at [349, 215] on label at bounding box center [354, 216] width 10 height 10
click at [349, 215] on input "checkbox" at bounding box center [353, 217] width 9 height 9
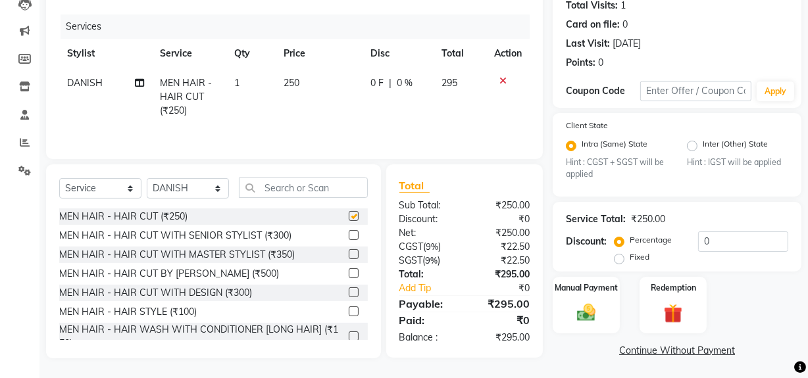
scroll to position [151, 0]
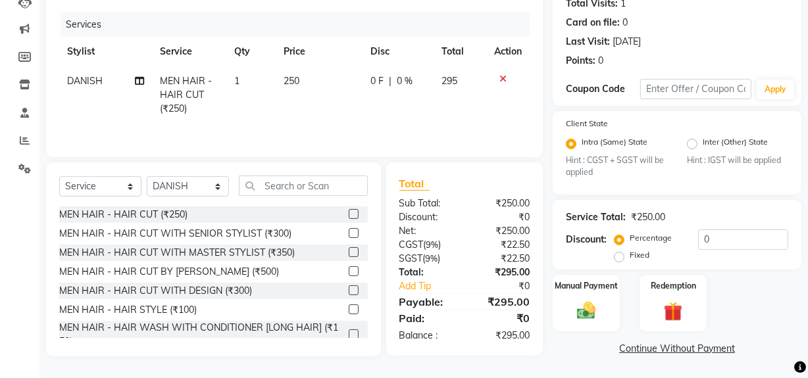
checkbox input "false"
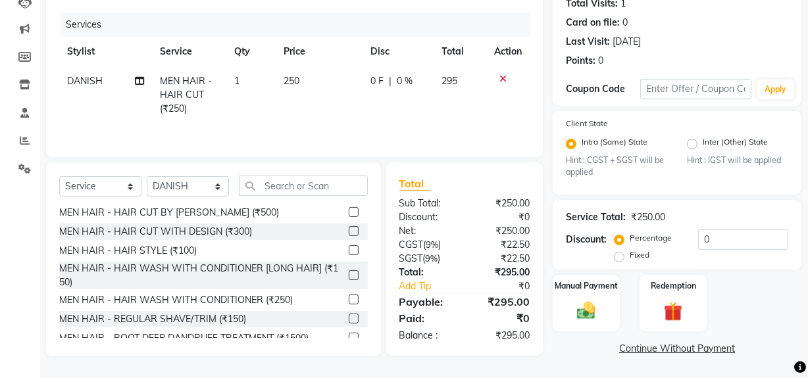
click at [349, 317] on label at bounding box center [354, 319] width 10 height 10
click at [349, 317] on input "checkbox" at bounding box center [353, 319] width 9 height 9
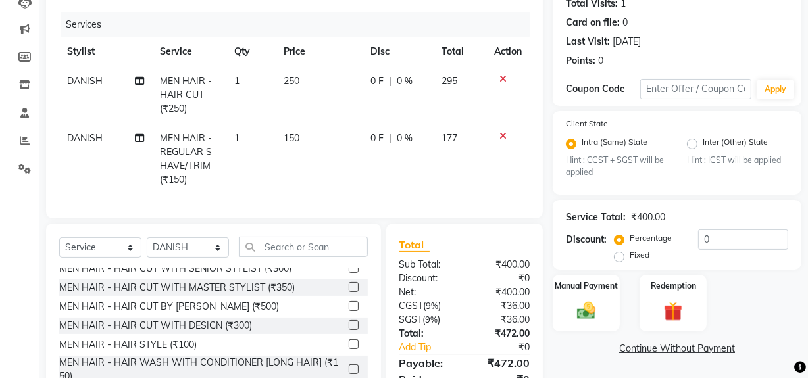
scroll to position [0, 0]
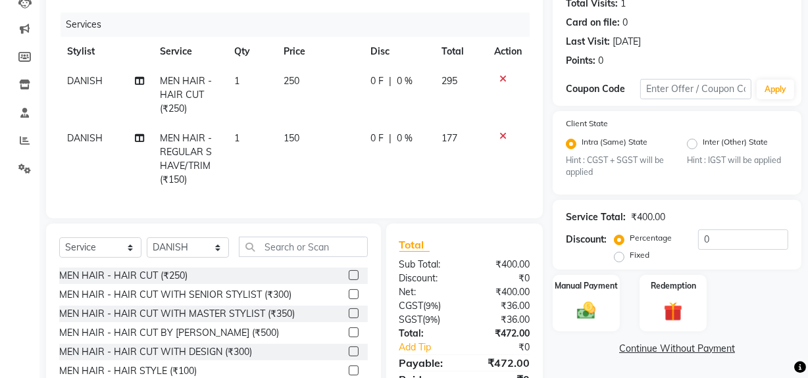
checkbox input "false"
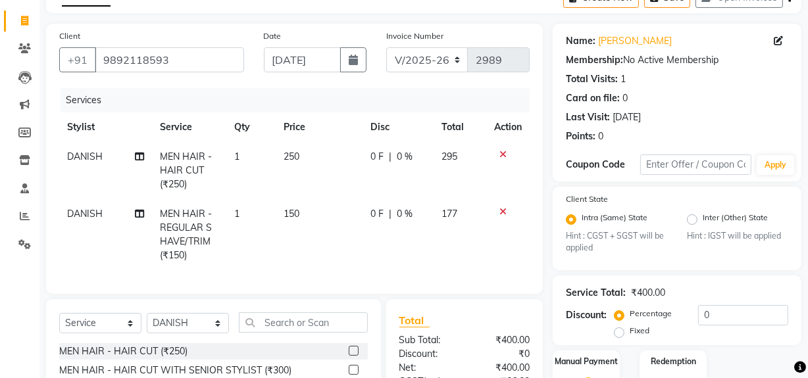
scroll to position [31, 0]
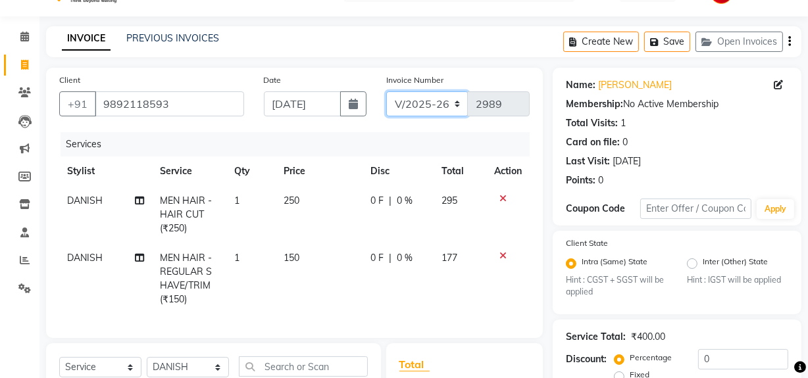
click at [454, 98] on select "INV/25-26 V/2025-26" at bounding box center [427, 103] width 82 height 25
select select "6960"
click at [386, 91] on select "INV/25-26 V/2025-26" at bounding box center [427, 103] width 82 height 25
type input "4234"
click at [788, 41] on icon "button" at bounding box center [789, 41] width 3 height 1
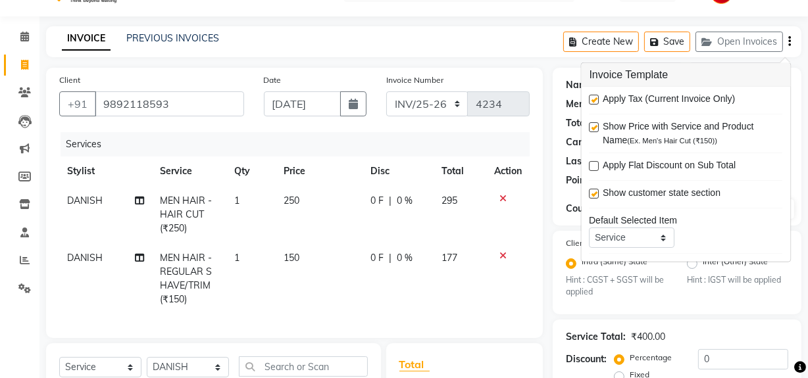
click at [592, 99] on label at bounding box center [595, 100] width 10 height 10
click at [592, 99] on input "checkbox" at bounding box center [594, 100] width 9 height 9
checkbox input "false"
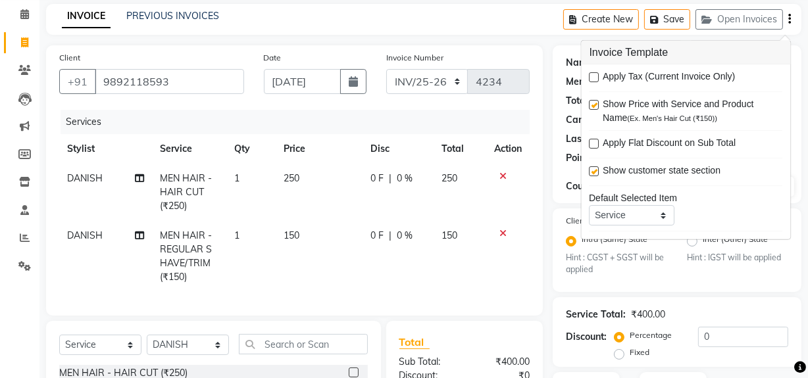
scroll to position [0, 0]
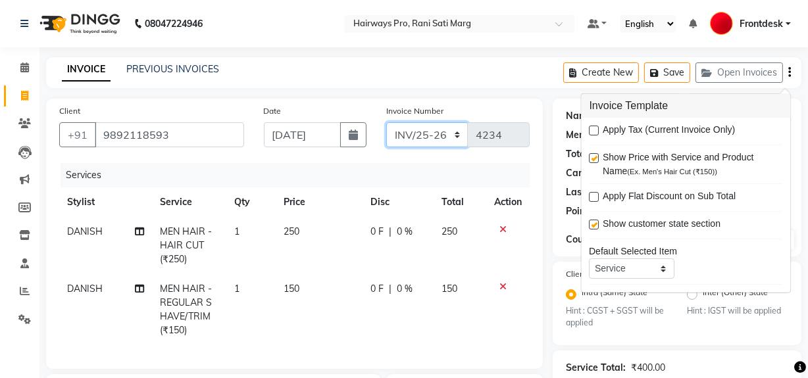
drag, startPoint x: 441, startPoint y: 132, endPoint x: 436, endPoint y: 140, distance: 10.0
click at [441, 132] on select "INV/25-26 V/2025-26" at bounding box center [427, 134] width 82 height 25
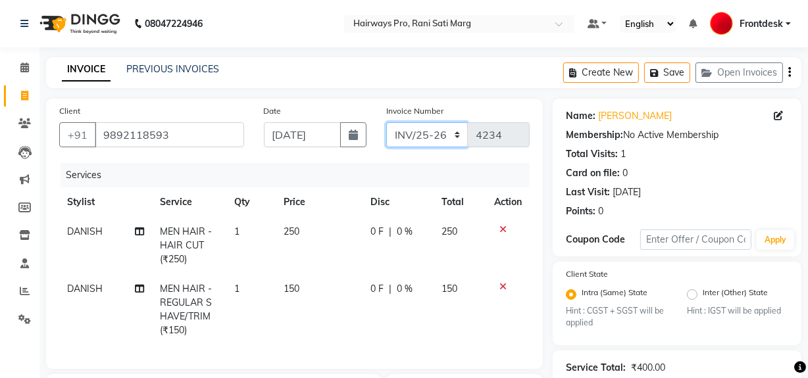
select select "787"
click at [386, 122] on select "INV/25-26 V/2025-26" at bounding box center [427, 134] width 82 height 25
type input "2989"
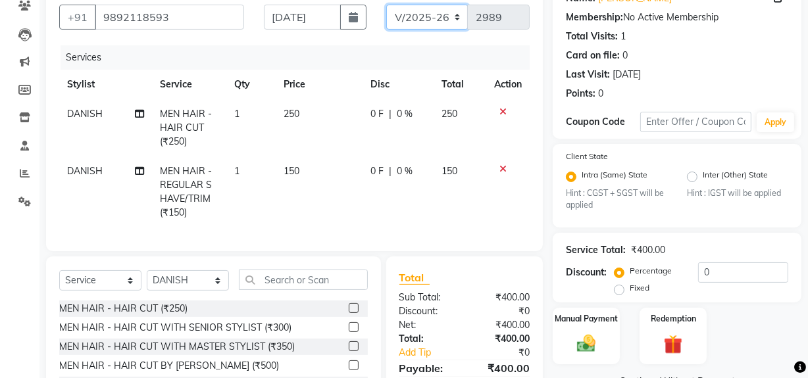
scroll to position [218, 0]
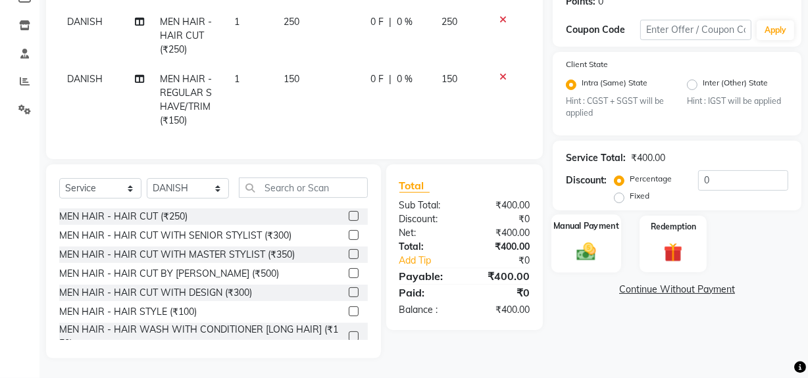
click at [582, 243] on img at bounding box center [587, 252] width 32 height 22
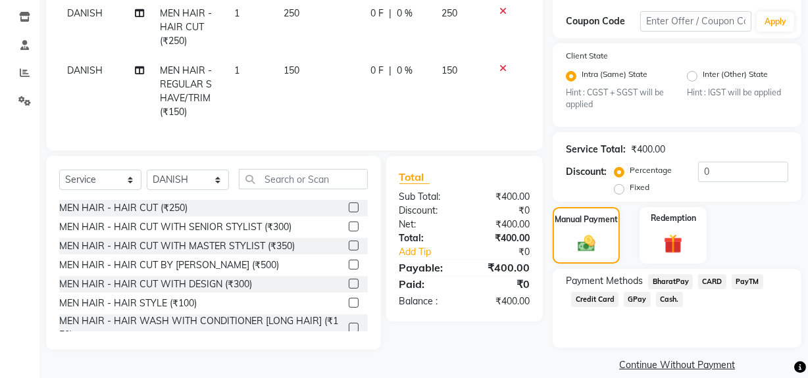
click at [638, 302] on span "GPay" at bounding box center [637, 299] width 27 height 15
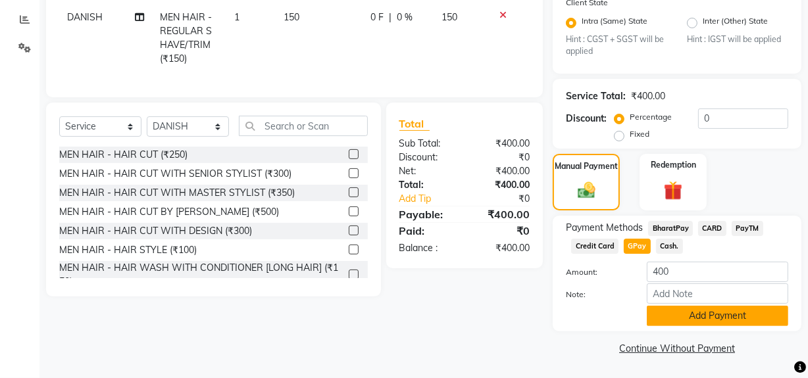
click at [665, 319] on button "Add Payment" at bounding box center [717, 316] width 141 height 20
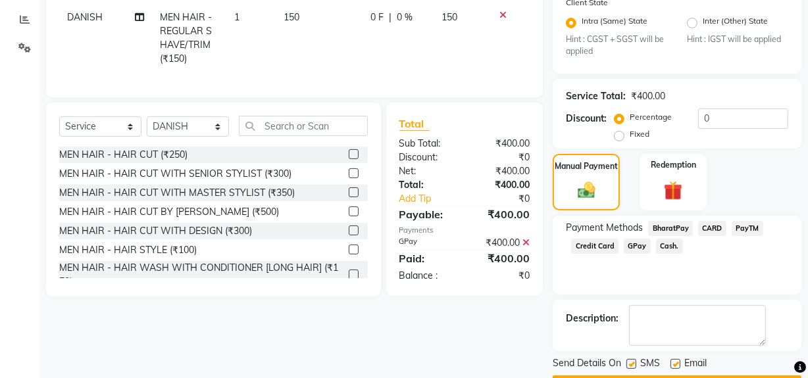
scroll to position [309, 0]
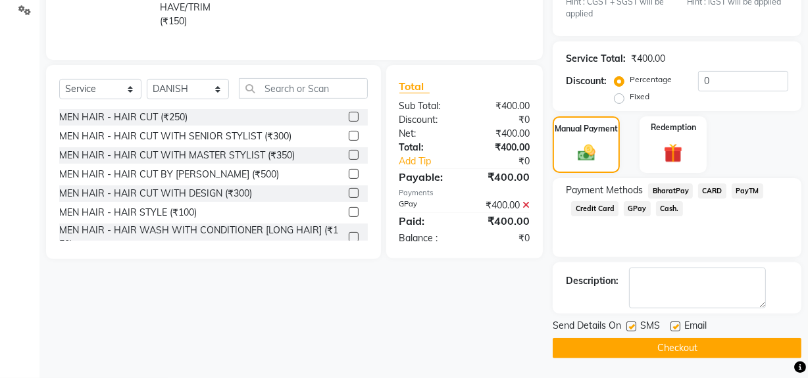
click at [652, 349] on button "Checkout" at bounding box center [677, 348] width 249 height 20
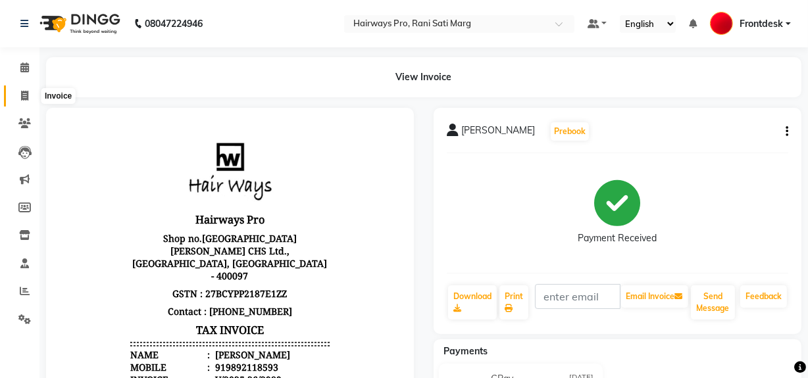
click at [26, 92] on icon at bounding box center [24, 96] width 7 height 10
select select "787"
select select "service"
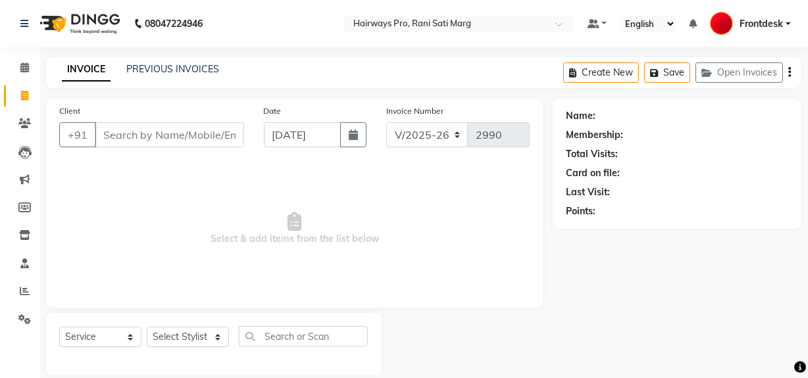
scroll to position [17, 0]
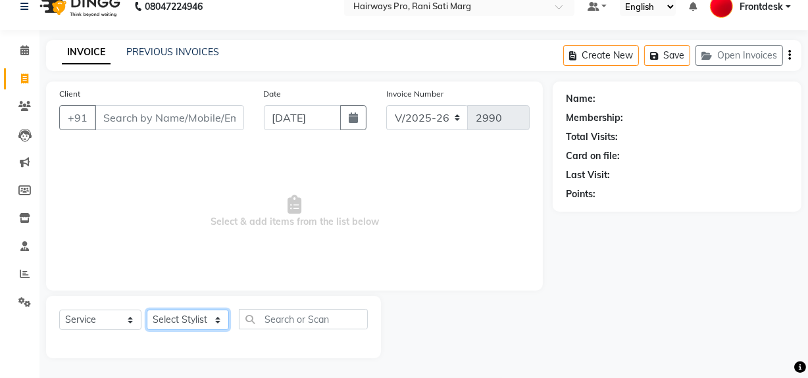
click at [215, 320] on select "Select Stylist ABID DANISH Faiz shaikh Frontdesk INTEZAR SALMANI JYOTI Kamal Sa…" at bounding box center [188, 320] width 82 height 20
select select "13188"
click at [147, 310] on select "Select Stylist ABID DANISH Faiz shaikh Frontdesk INTEZAR SALMANI JYOTI Kamal Sa…" at bounding box center [188, 320] width 82 height 20
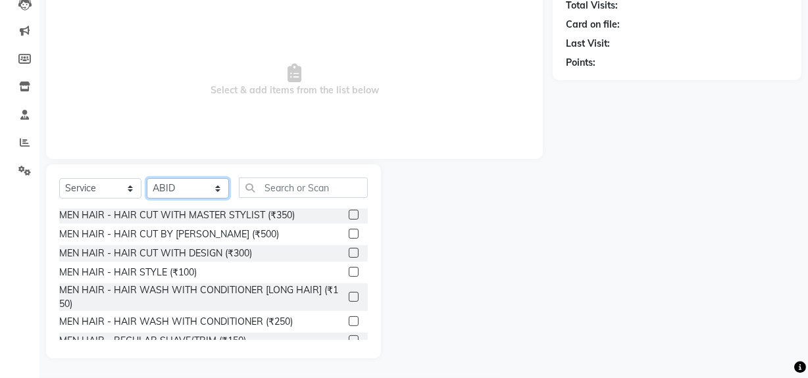
scroll to position [59, 0]
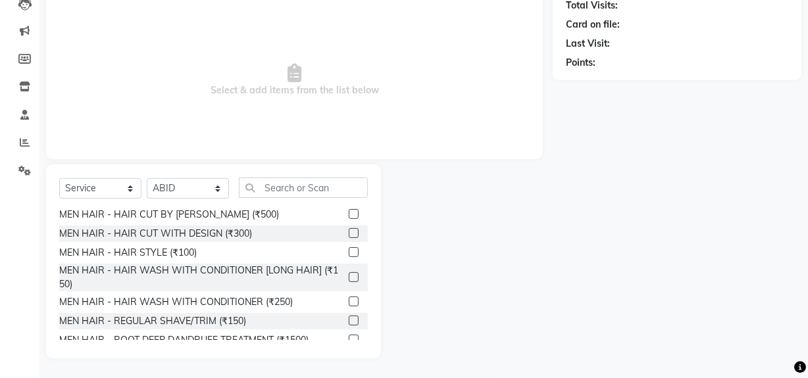
click at [349, 250] on label at bounding box center [354, 252] width 10 height 10
click at [349, 250] on input "checkbox" at bounding box center [353, 253] width 9 height 9
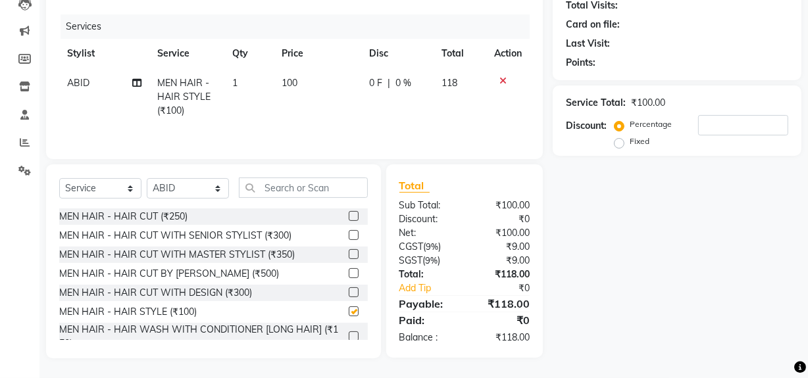
checkbox input "false"
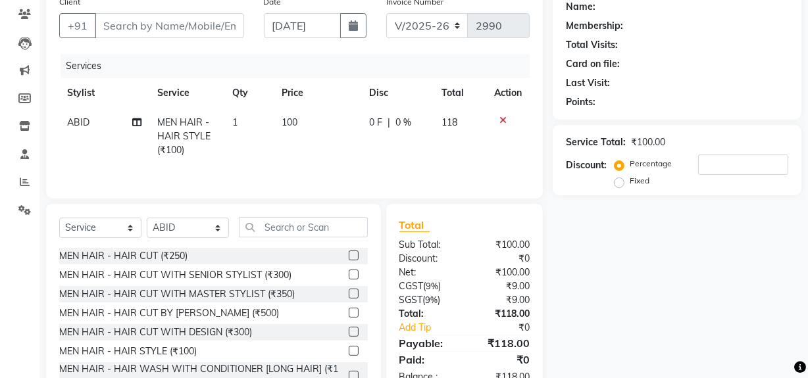
scroll to position [29, 0]
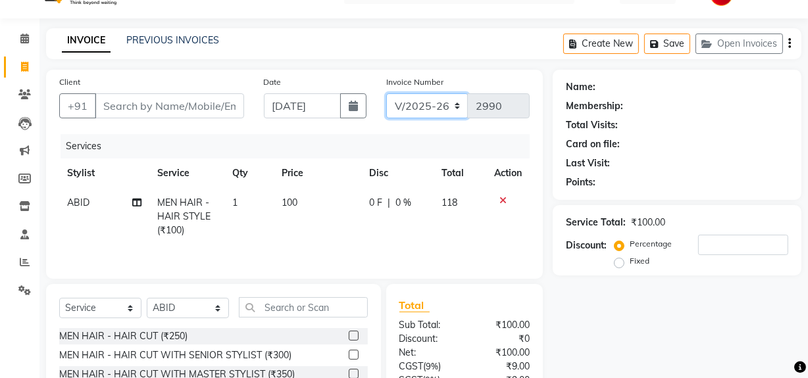
click at [459, 103] on select "INV/25-26 V/2025-26" at bounding box center [427, 105] width 82 height 25
select select "6960"
click at [386, 93] on select "INV/25-26 V/2025-26" at bounding box center [427, 105] width 82 height 25
type input "4234"
click at [205, 115] on input "Client" at bounding box center [169, 105] width 149 height 25
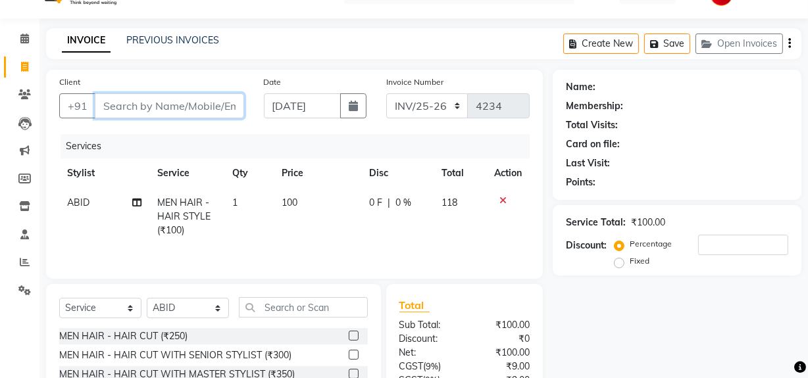
type input "8"
type input "0"
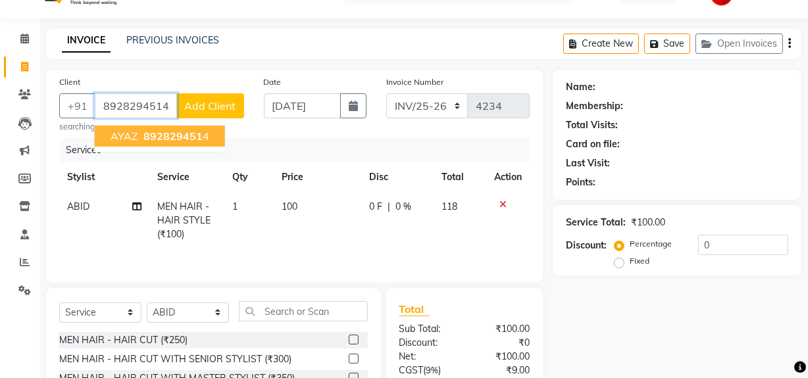
type input "8928294514"
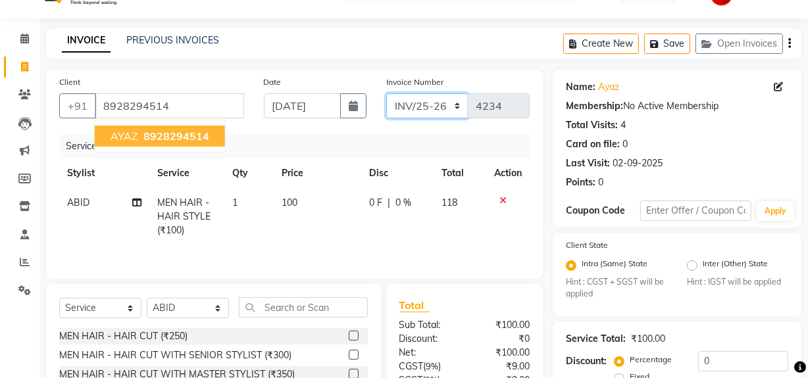
click at [457, 105] on select "INV/25-26 V/2025-26" at bounding box center [427, 105] width 82 height 25
select select "787"
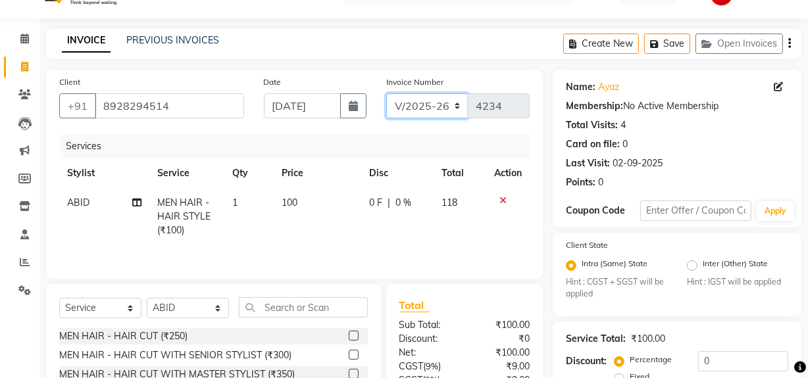
click at [386, 93] on select "INV/25-26 V/2025-26" at bounding box center [427, 105] width 82 height 25
type input "2990"
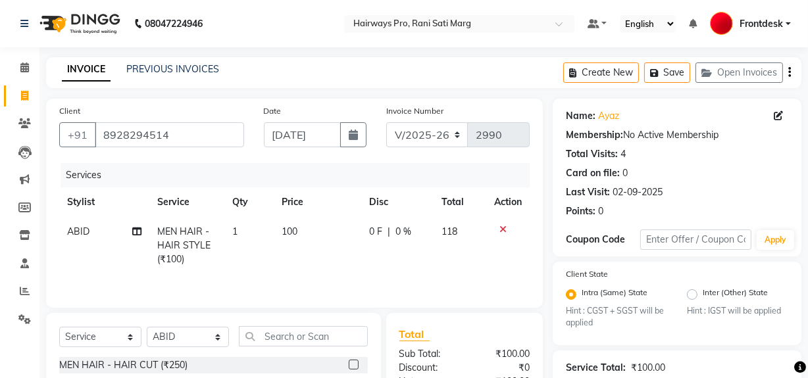
click at [789, 72] on icon "button" at bounding box center [789, 72] width 3 height 1
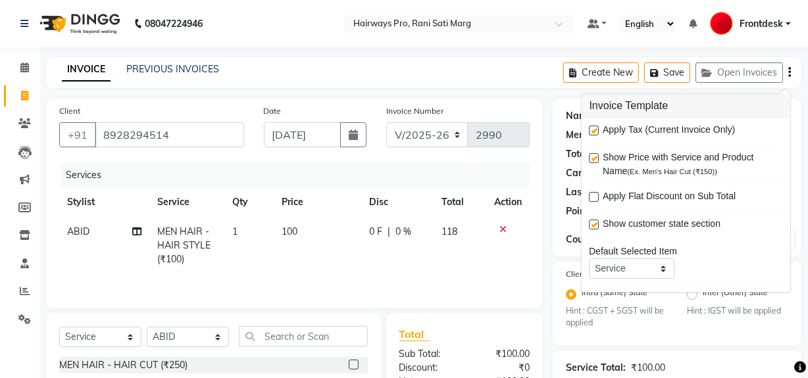
click at [592, 130] on label at bounding box center [595, 131] width 10 height 10
click at [592, 130] on input "checkbox" at bounding box center [594, 131] width 9 height 9
checkbox input "false"
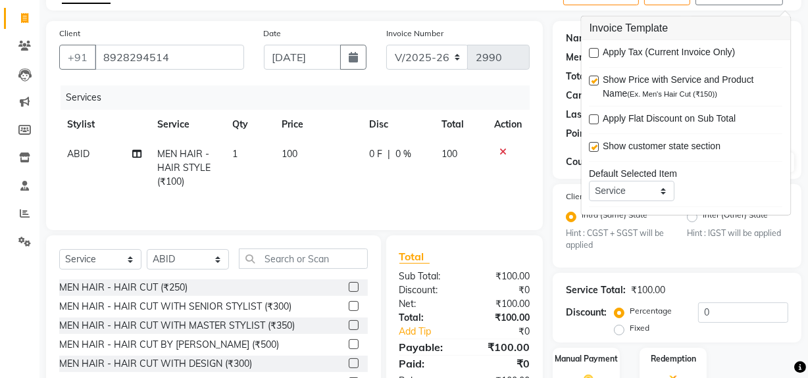
scroll to position [151, 0]
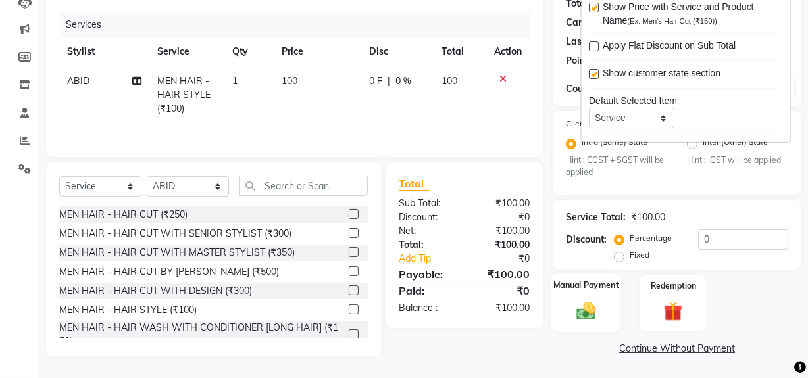
click at [591, 299] on div "Manual Payment" at bounding box center [586, 303] width 70 height 59
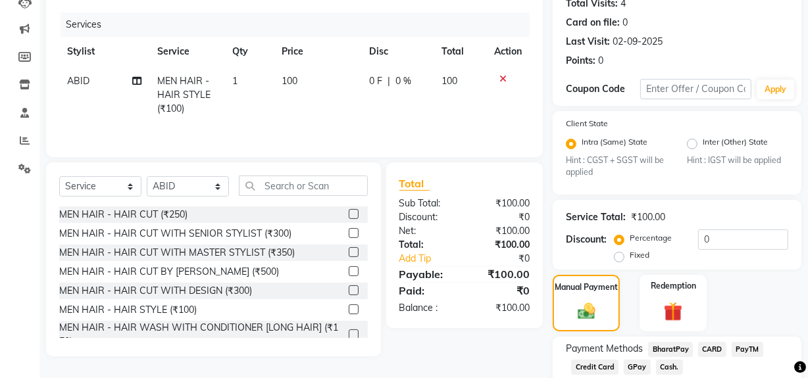
click at [636, 362] on span "GPay" at bounding box center [637, 367] width 27 height 15
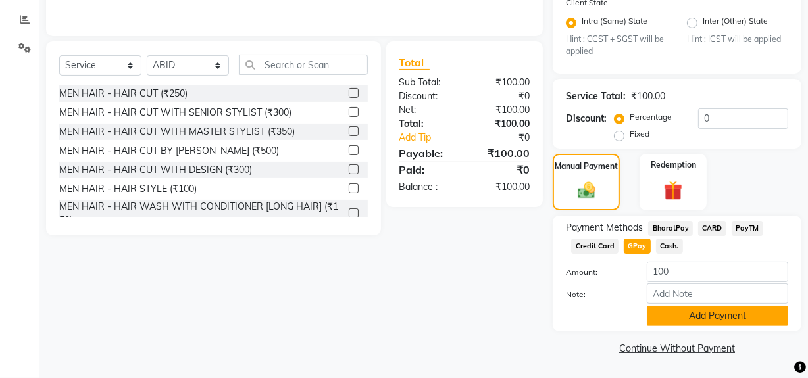
click at [671, 313] on button "Add Payment" at bounding box center [717, 316] width 141 height 20
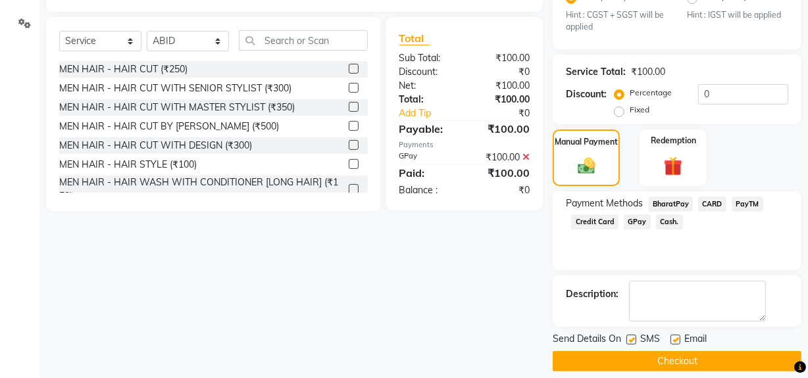
scroll to position [309, 0]
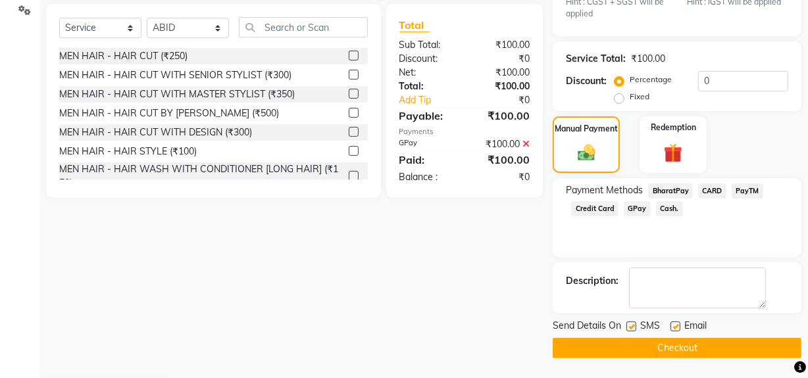
click at [628, 349] on button "Checkout" at bounding box center [677, 348] width 249 height 20
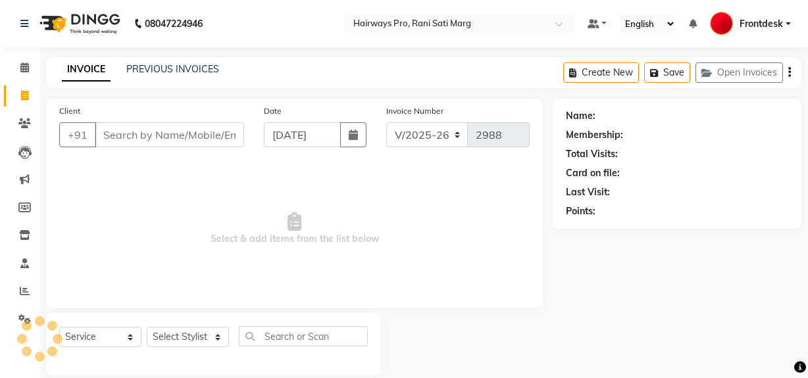
select select "787"
select select "service"
click at [176, 63] on link "PREVIOUS INVOICES" at bounding box center [172, 69] width 93 height 12
